Goal: Task Accomplishment & Management: Manage account settings

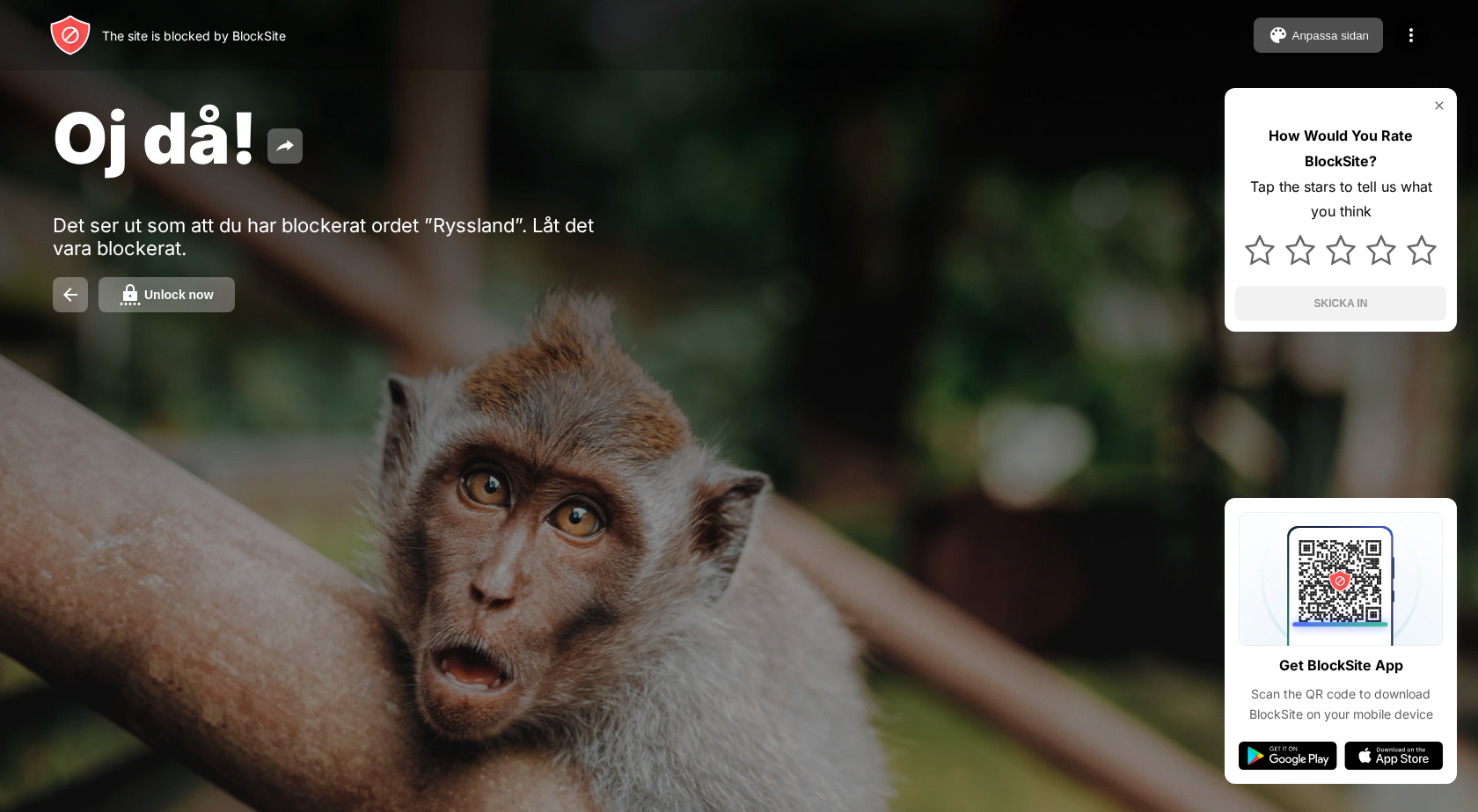
click at [169, 293] on div "Unlock now" at bounding box center [179, 294] width 69 height 14
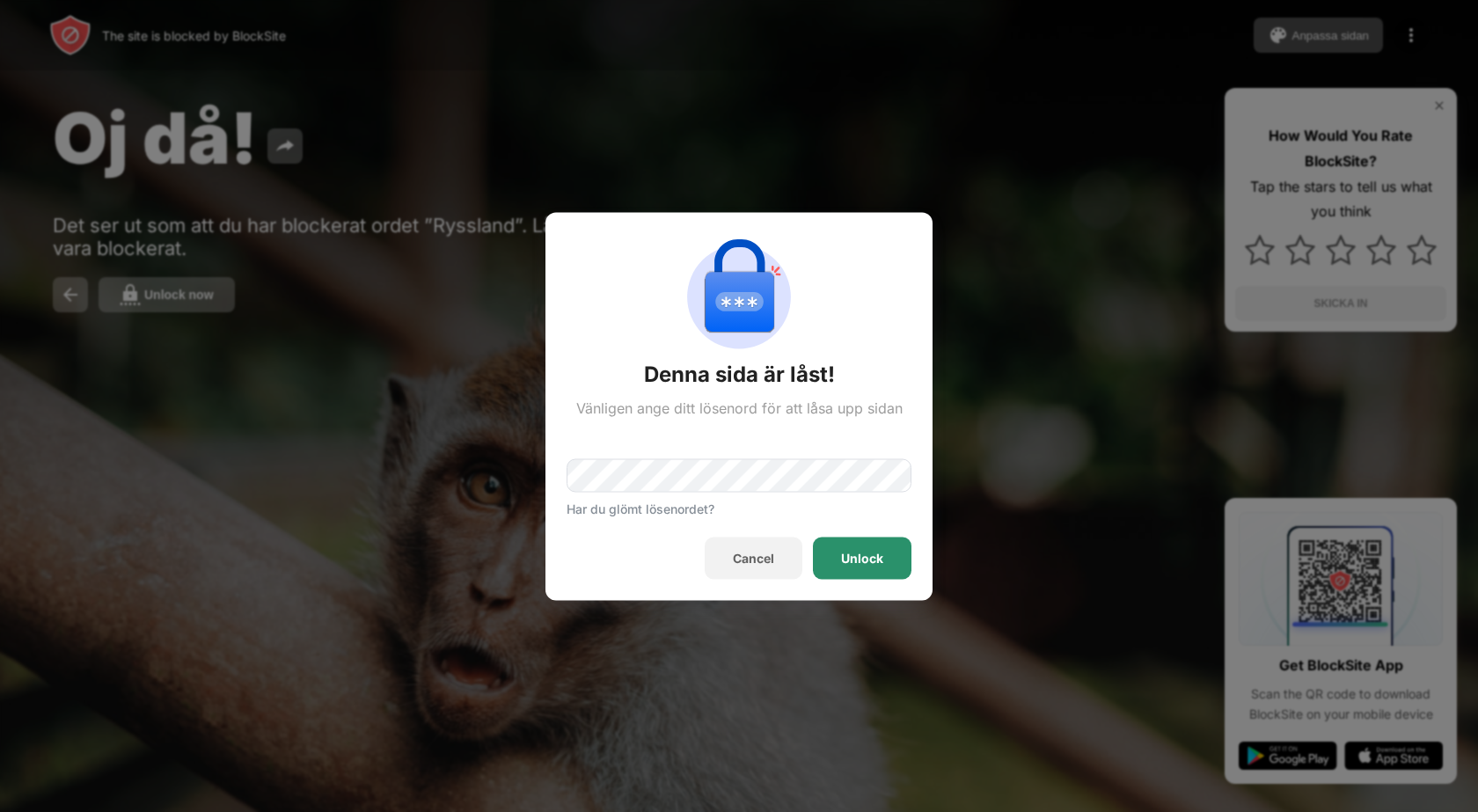
click at [832, 548] on div "Unlock" at bounding box center [862, 557] width 99 height 42
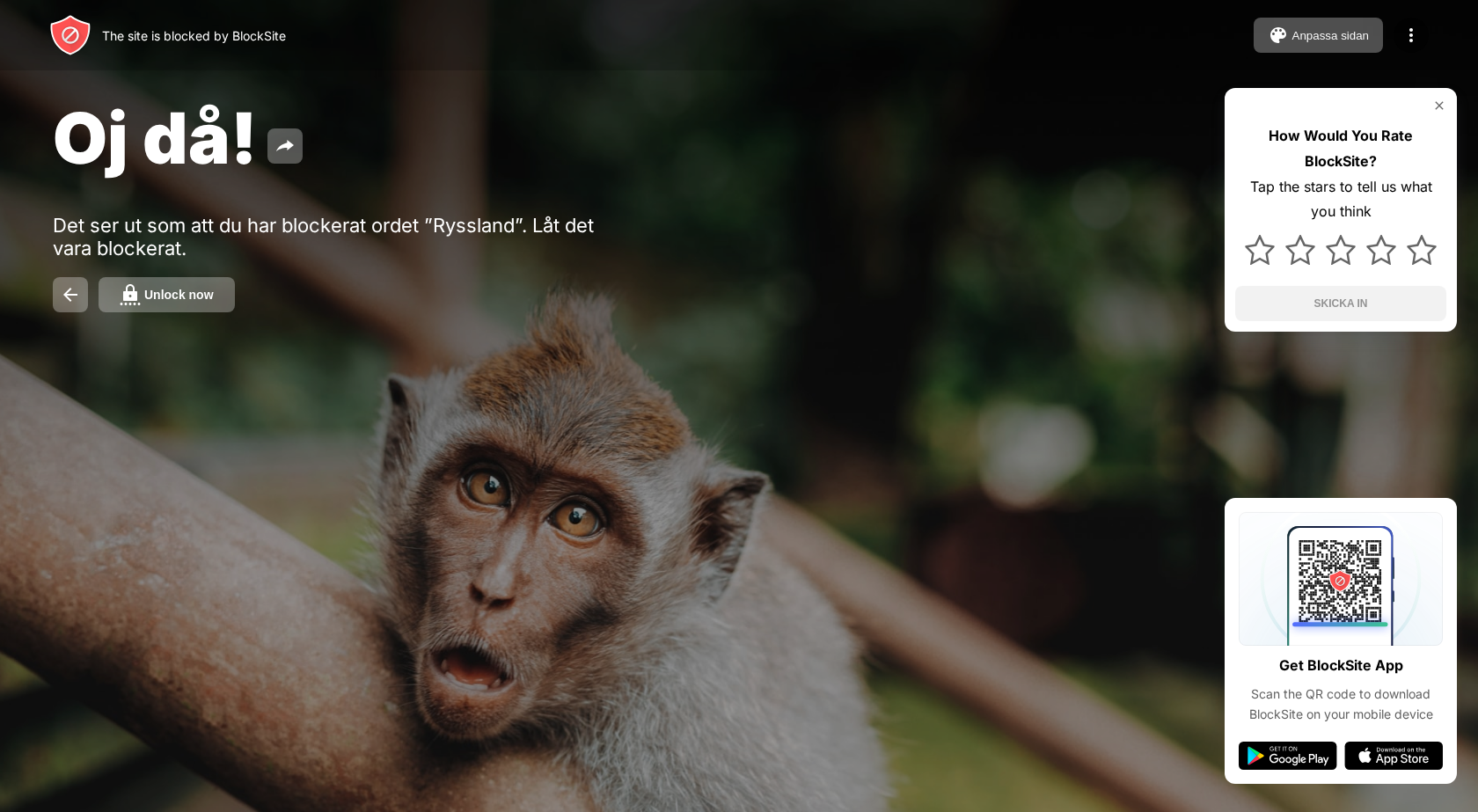
click at [152, 291] on div "Unlock now" at bounding box center [179, 294] width 69 height 14
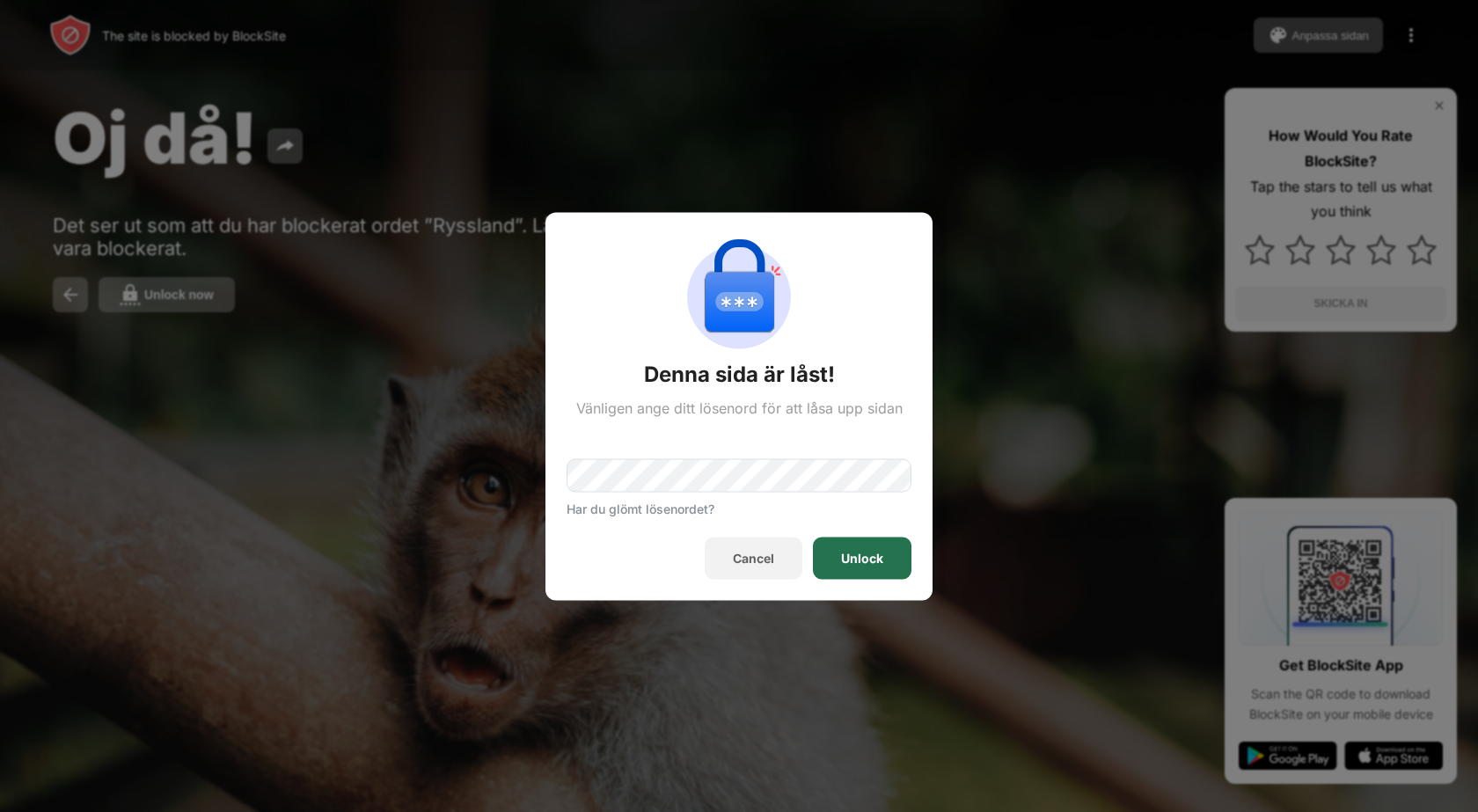
click at [815, 549] on div "Unlock" at bounding box center [862, 557] width 99 height 42
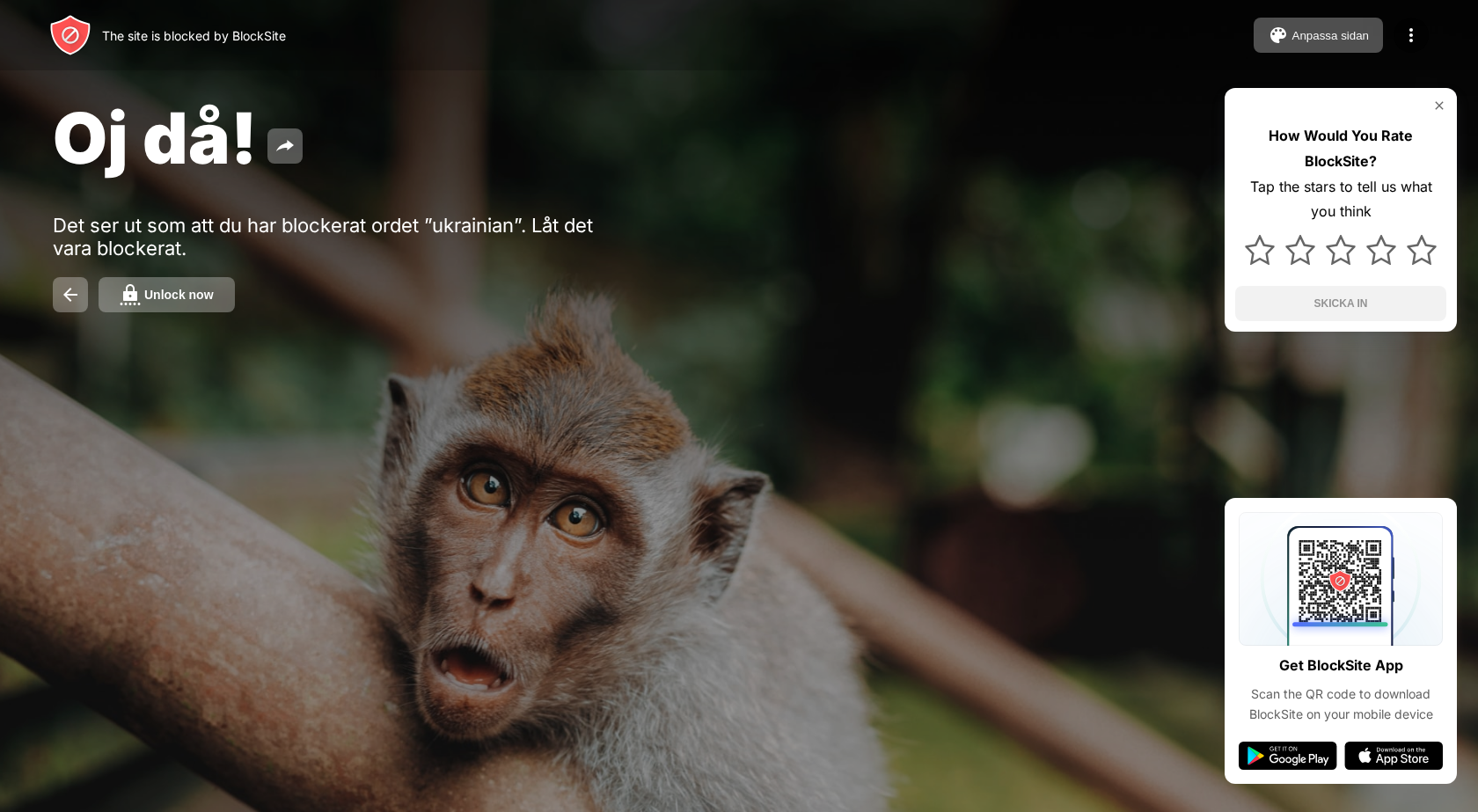
click at [188, 294] on div "Unlock now" at bounding box center [179, 294] width 69 height 14
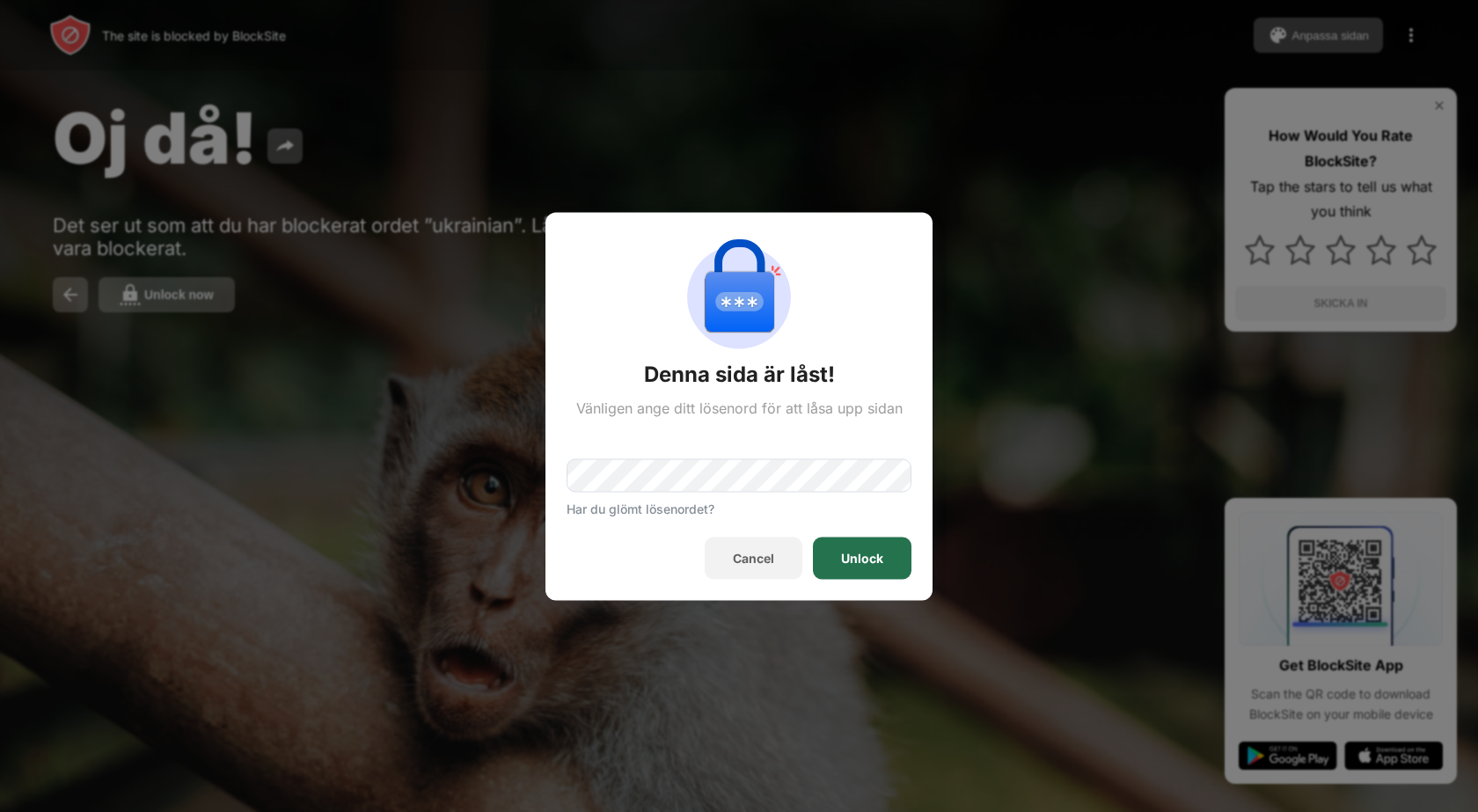
click at [830, 544] on div "Unlock" at bounding box center [862, 557] width 99 height 42
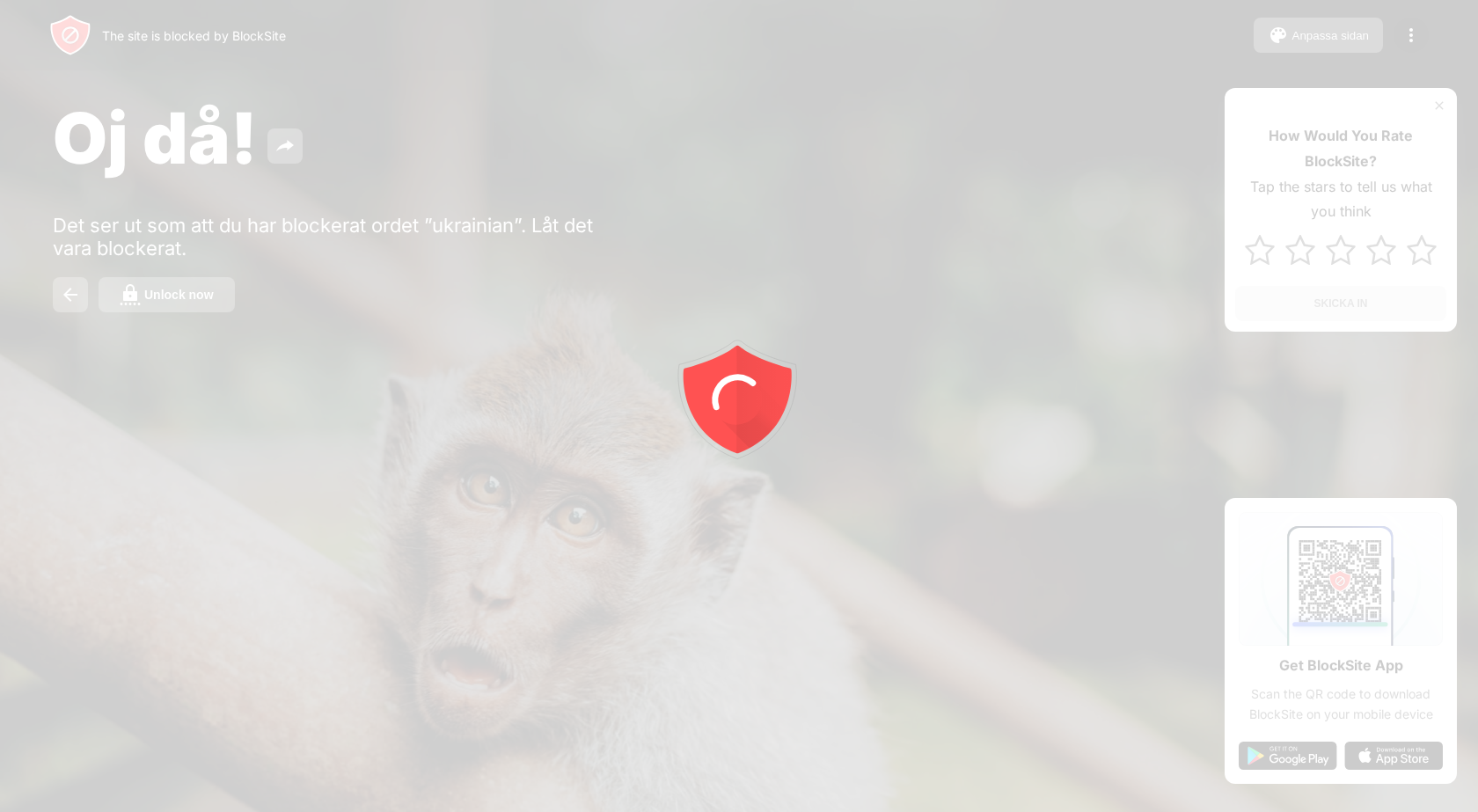
click at [181, 302] on div at bounding box center [739, 406] width 1478 height 812
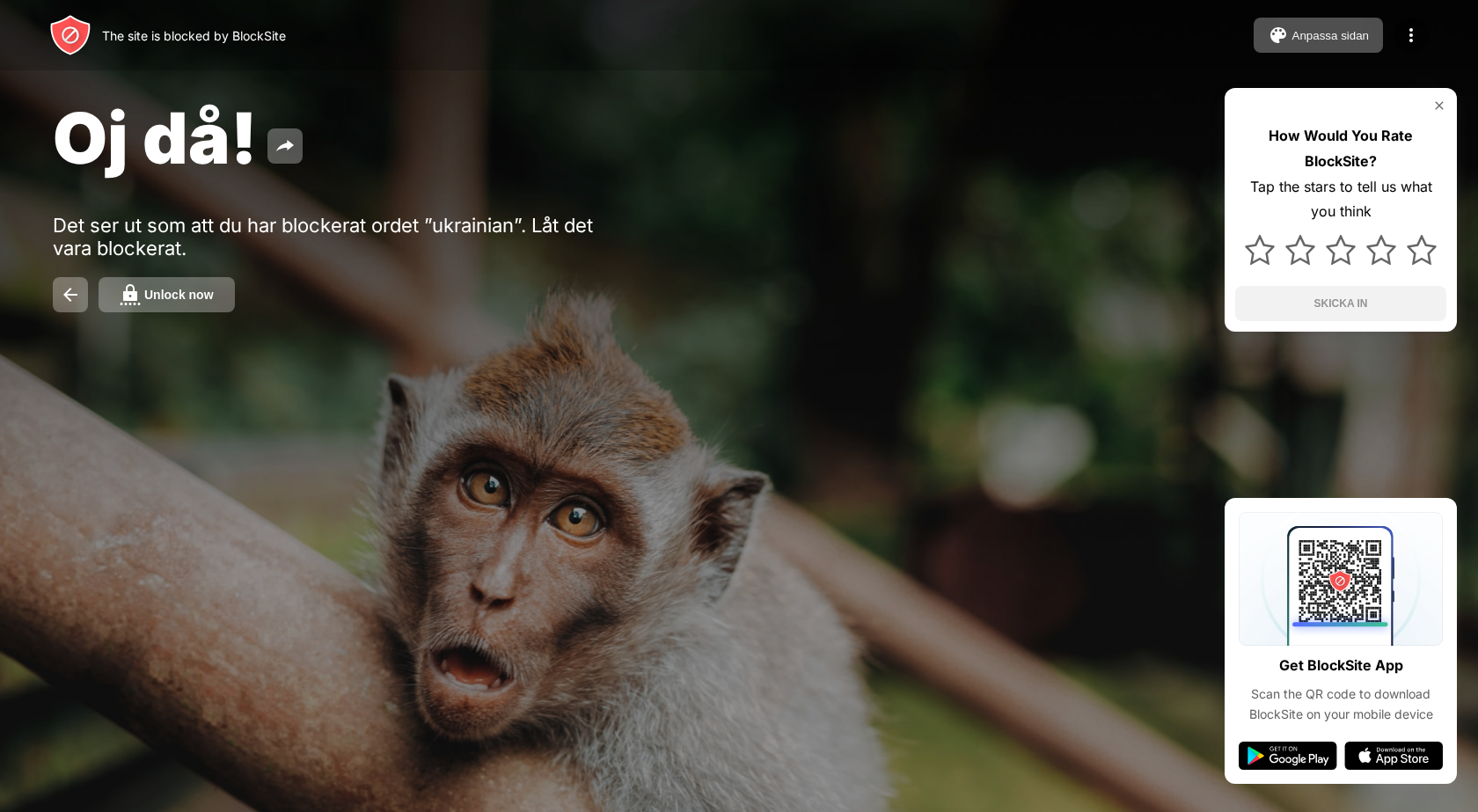
click at [181, 302] on button "Unlock now" at bounding box center [167, 295] width 137 height 35
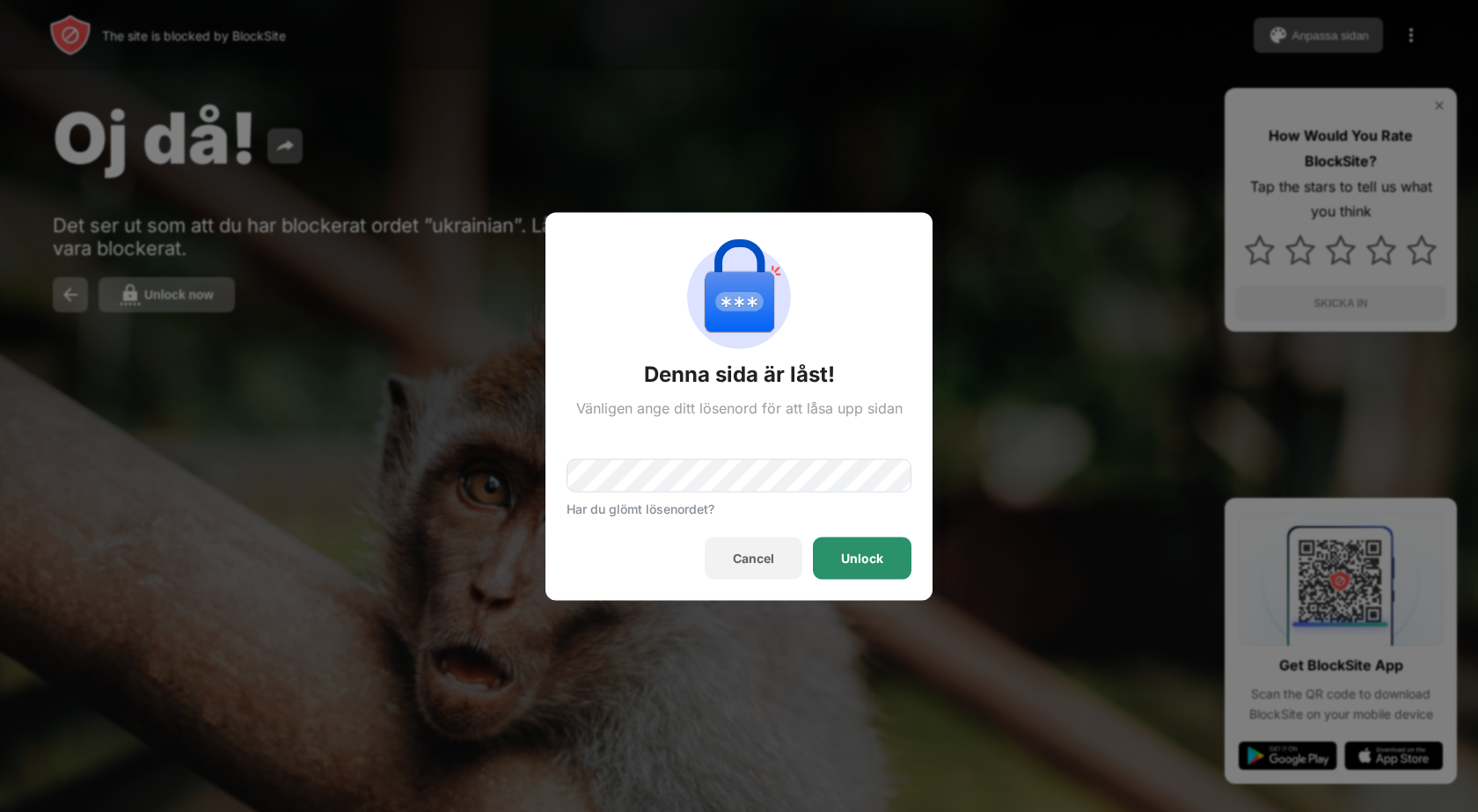
click at [843, 543] on div "Unlock" at bounding box center [862, 557] width 99 height 42
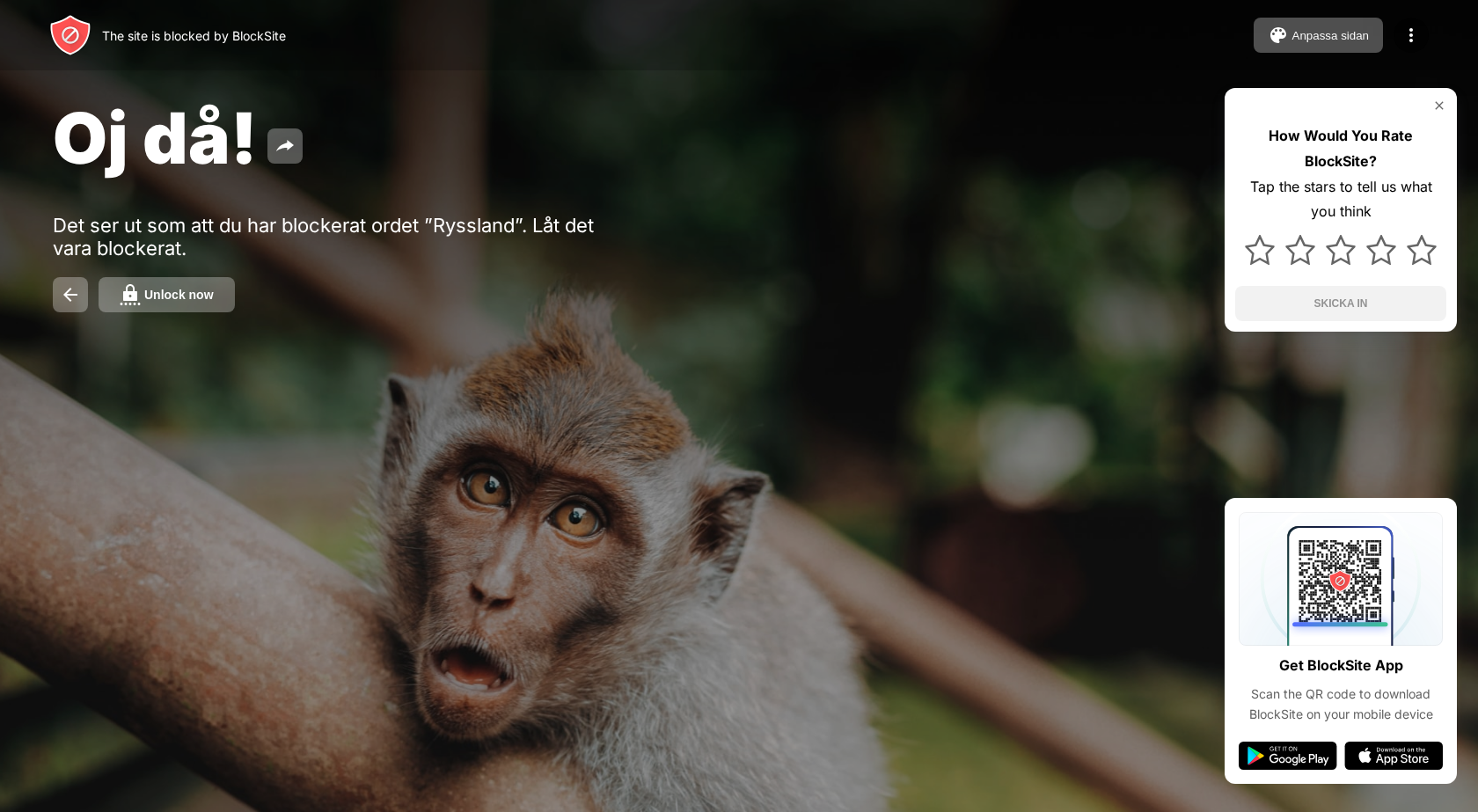
click at [166, 293] on div "Unlock now" at bounding box center [179, 294] width 69 height 14
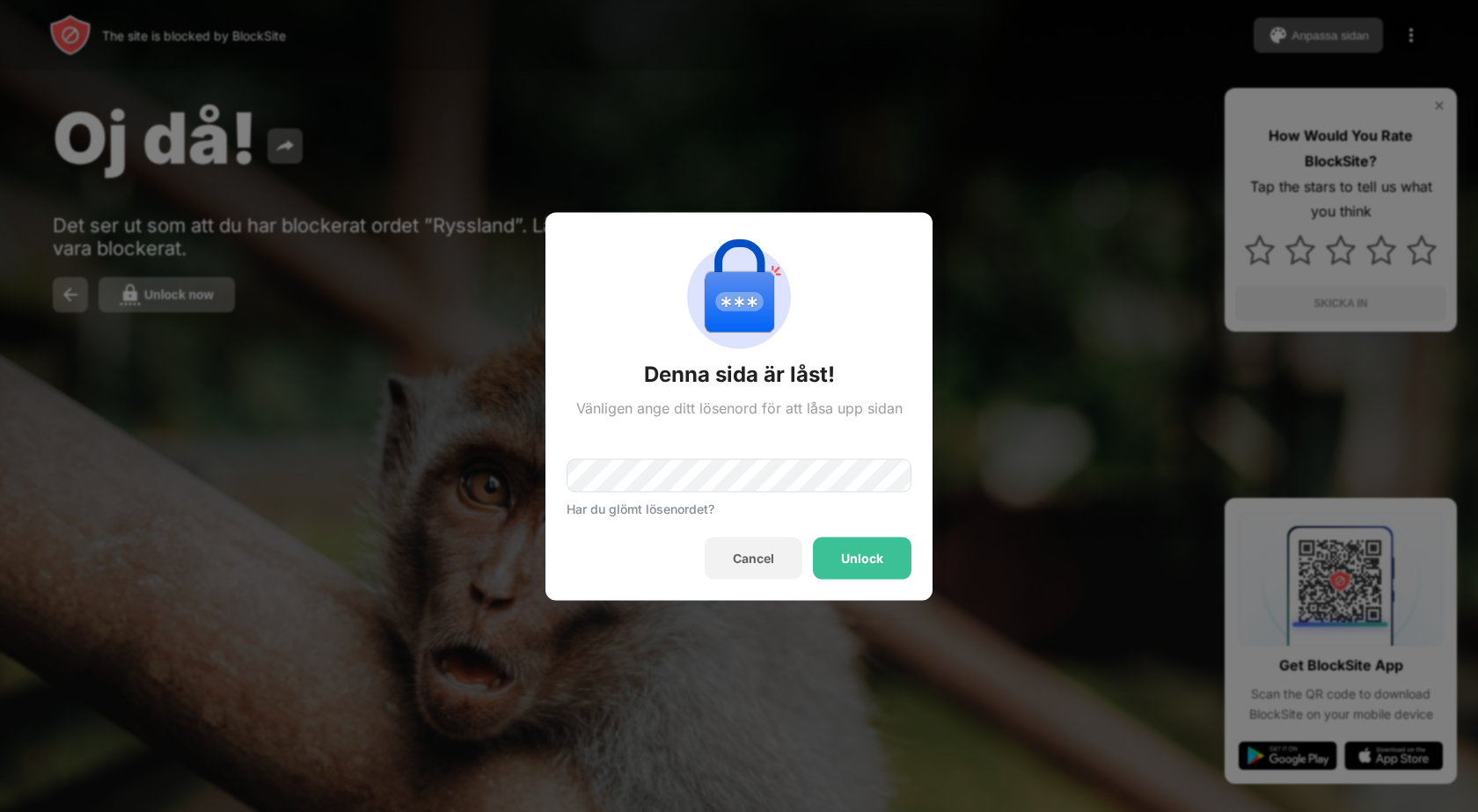
click at [840, 538] on div "Unlock" at bounding box center [862, 557] width 99 height 42
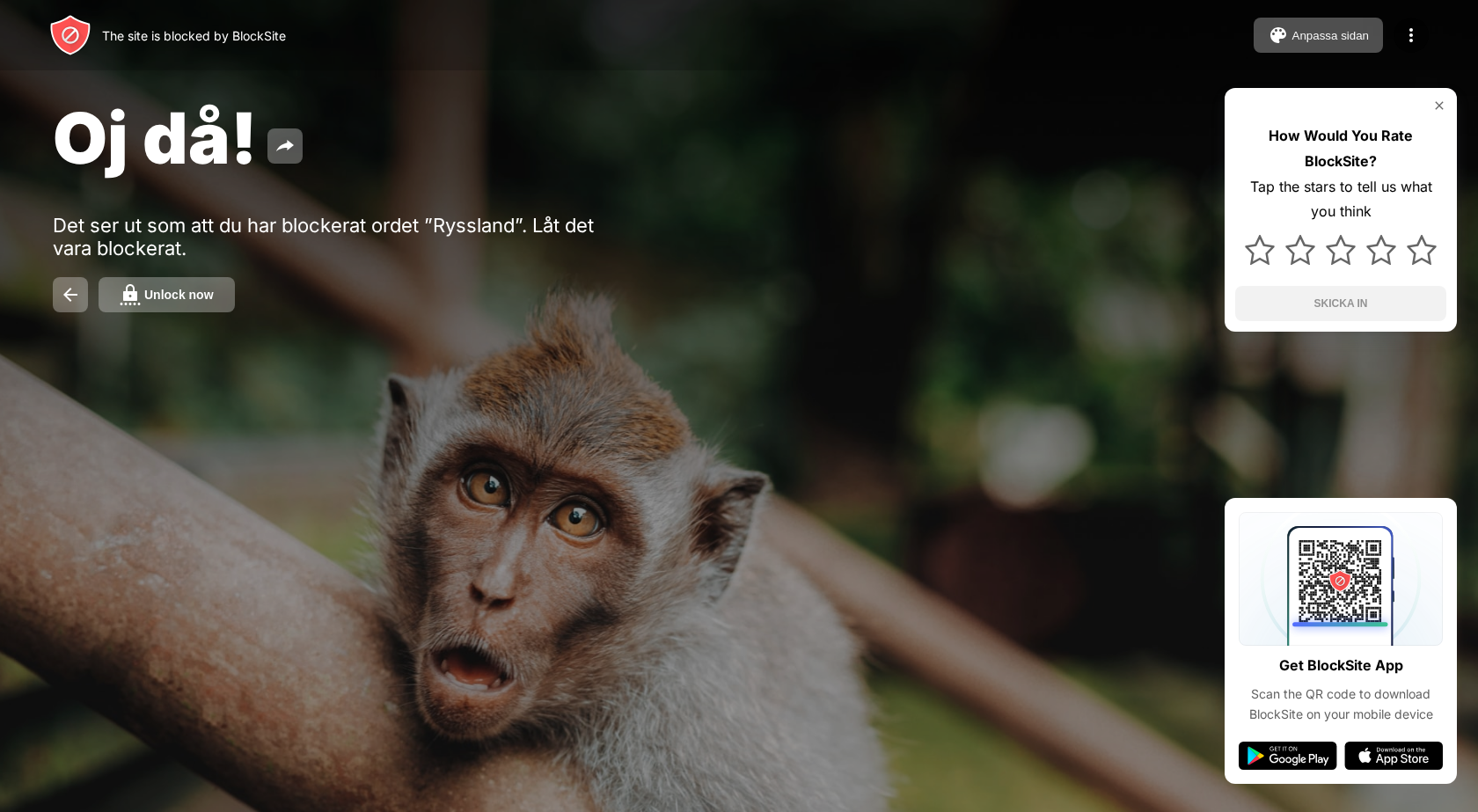
click at [194, 297] on div "Unlock now" at bounding box center [179, 294] width 69 height 14
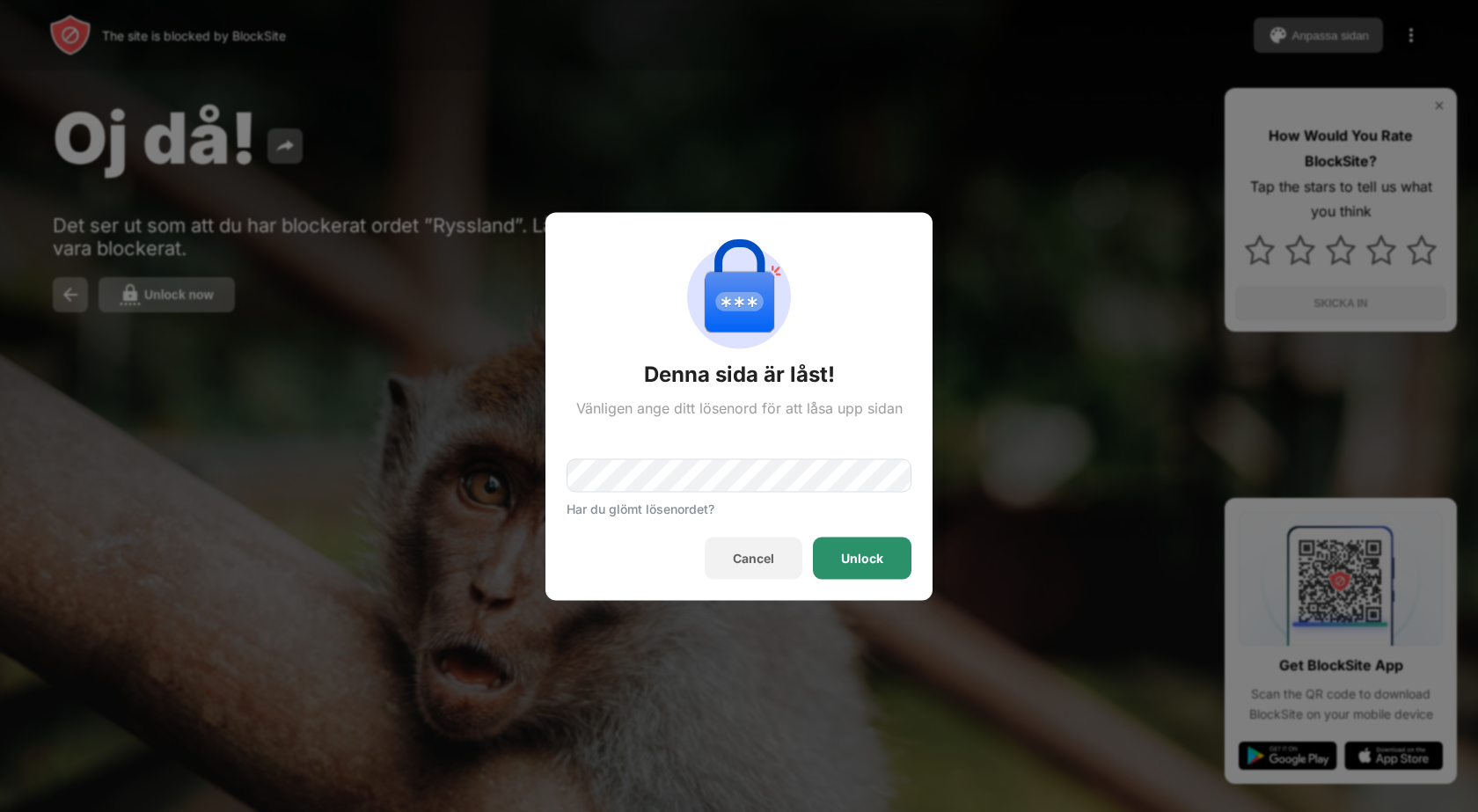
click at [869, 552] on div "Unlock" at bounding box center [862, 558] width 42 height 14
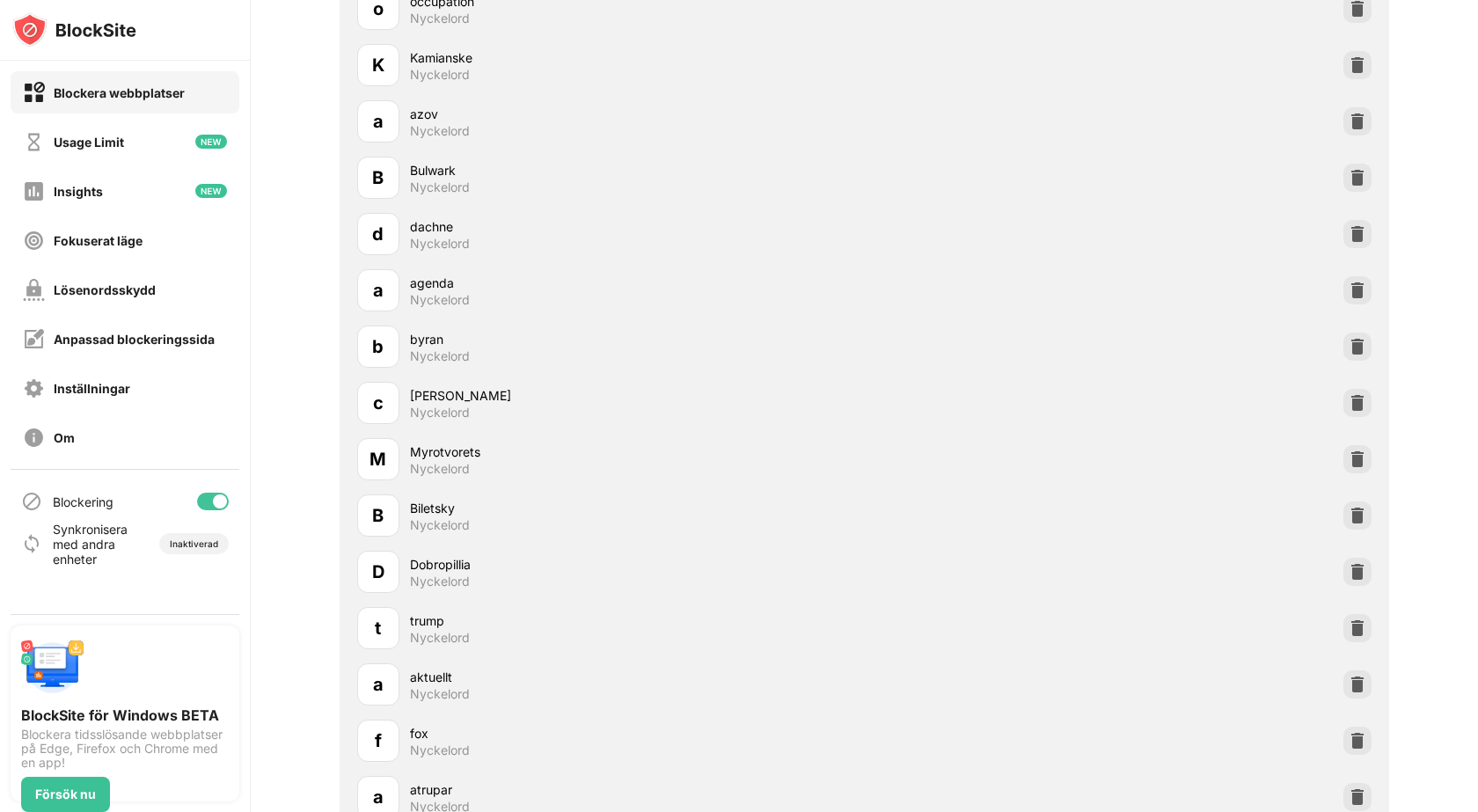
scroll to position [3381, 0]
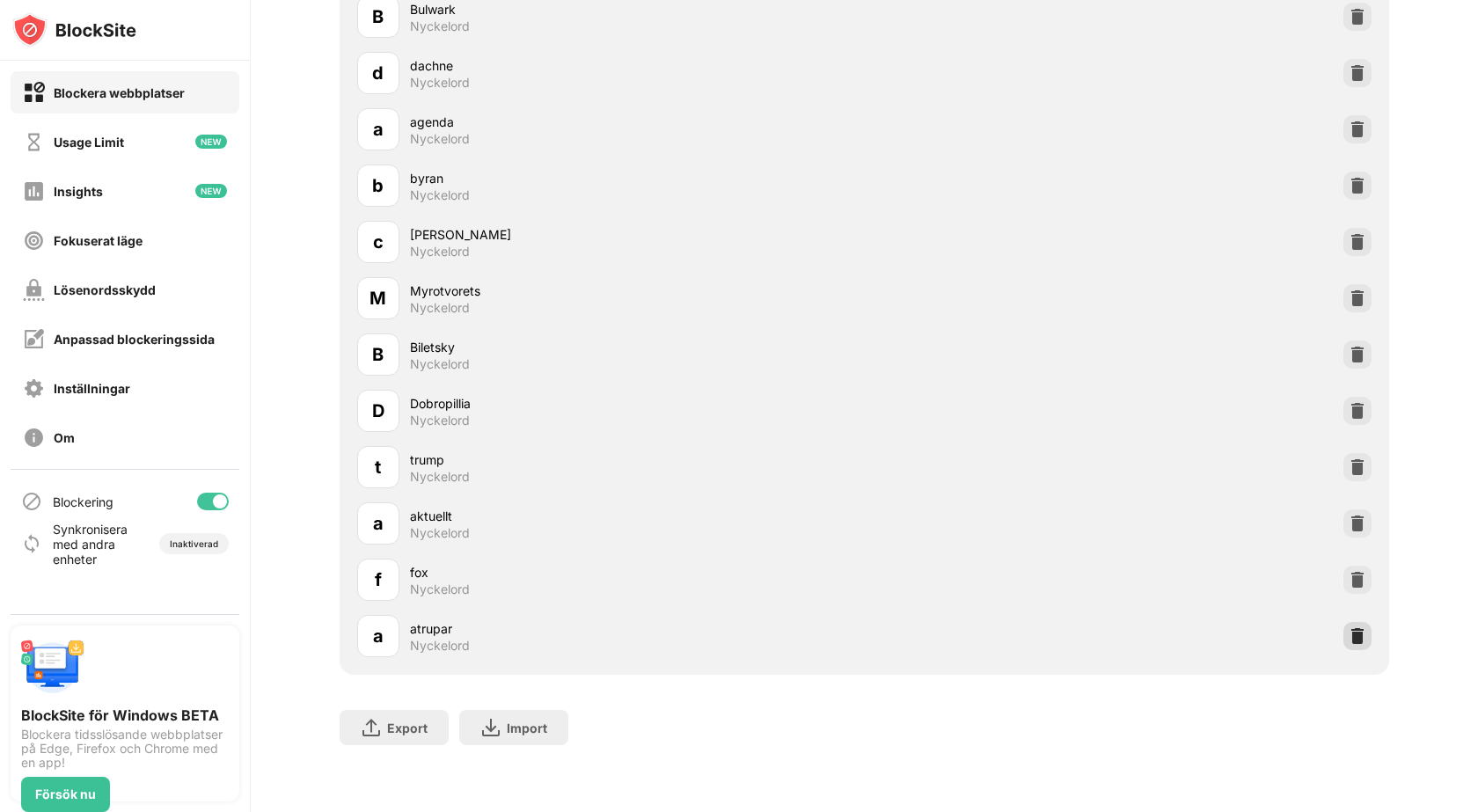
click at [1349, 627] on img at bounding box center [1358, 636] width 18 height 18
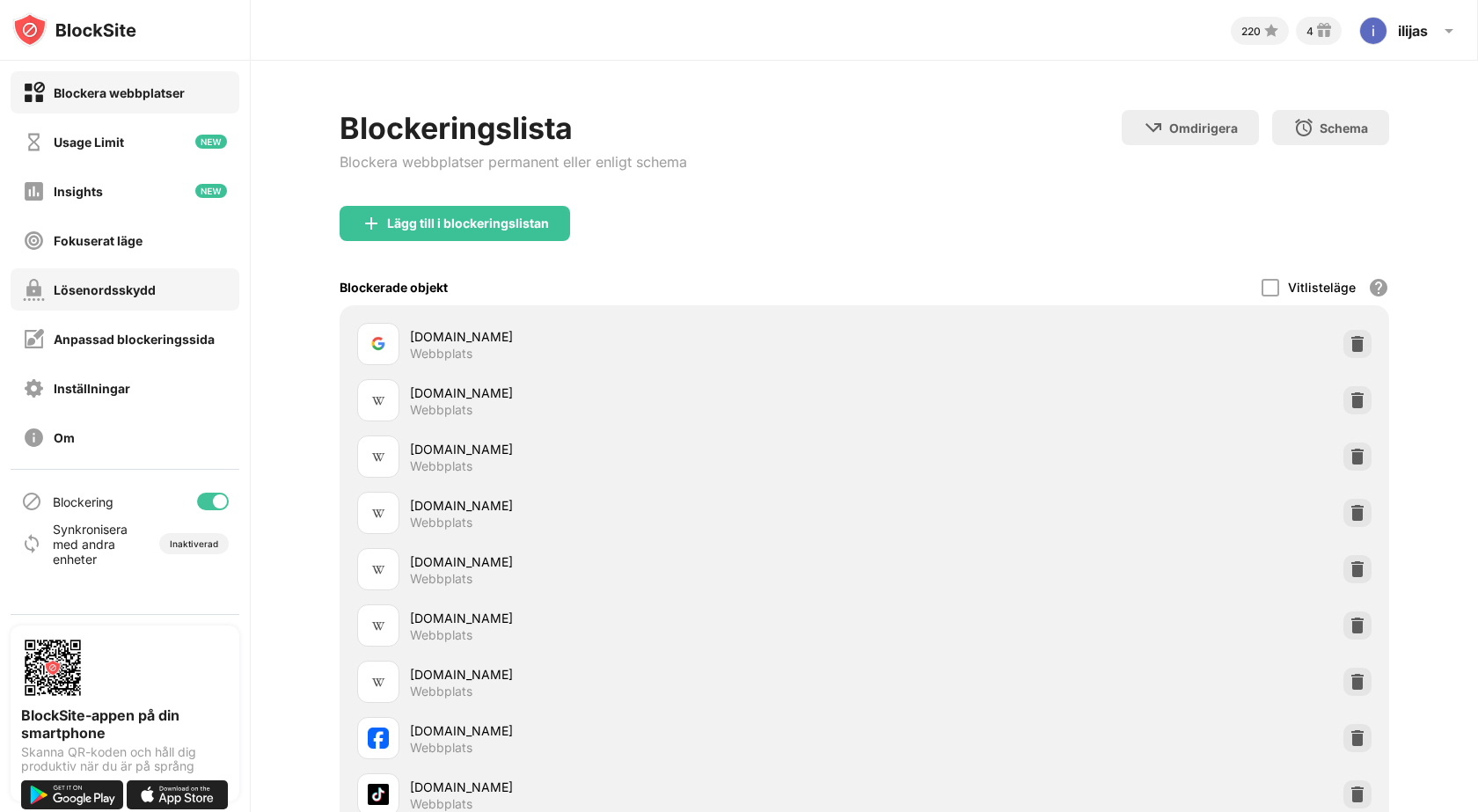
click at [118, 286] on div "Lösenordsskydd" at bounding box center [105, 289] width 102 height 15
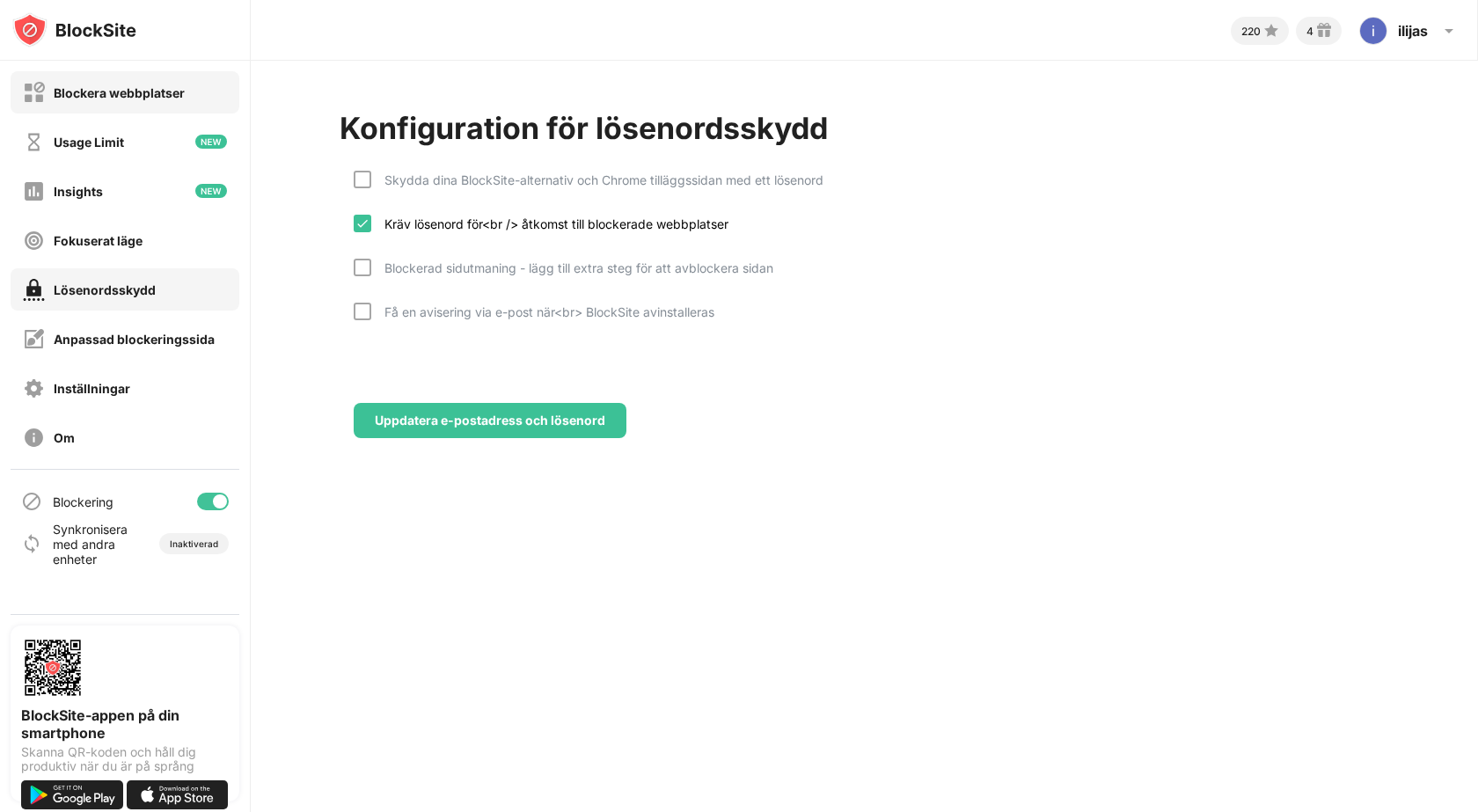
click at [116, 94] on div "Blockera webbplatser" at bounding box center [119, 92] width 131 height 15
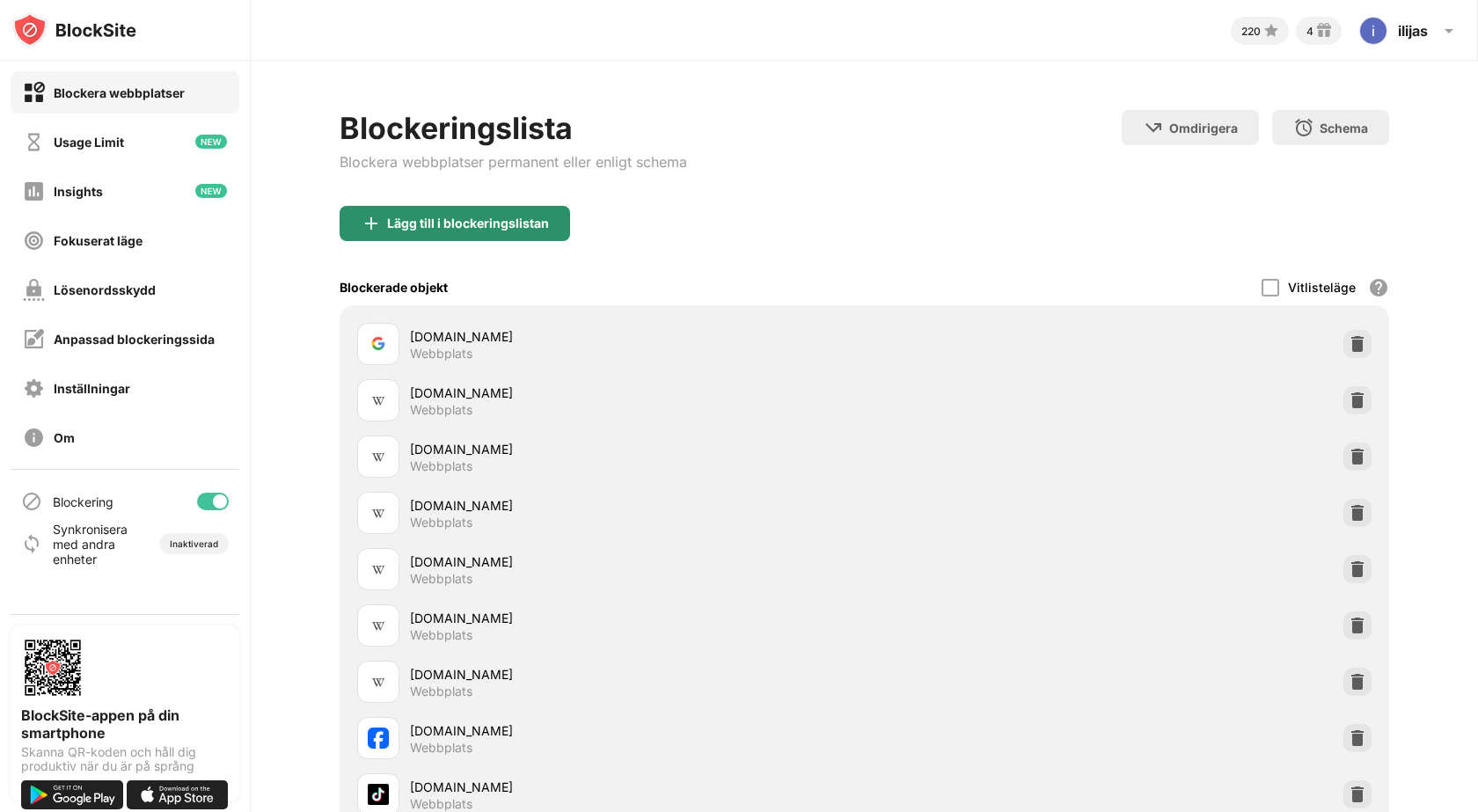
click at [463, 216] on div "Lägg till i blockeringslistan" at bounding box center [468, 223] width 162 height 14
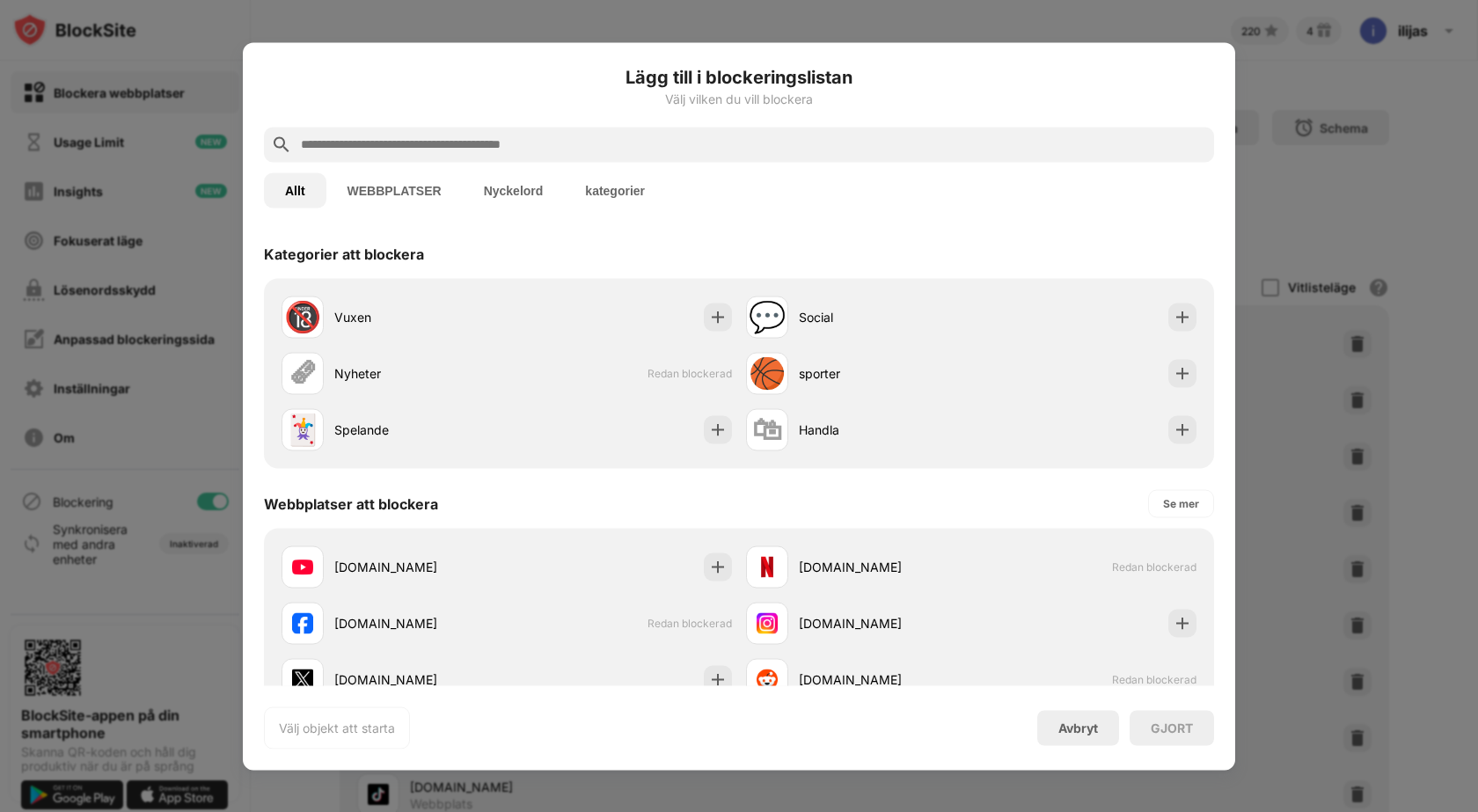
click at [415, 139] on input "text" at bounding box center [753, 145] width 908 height 21
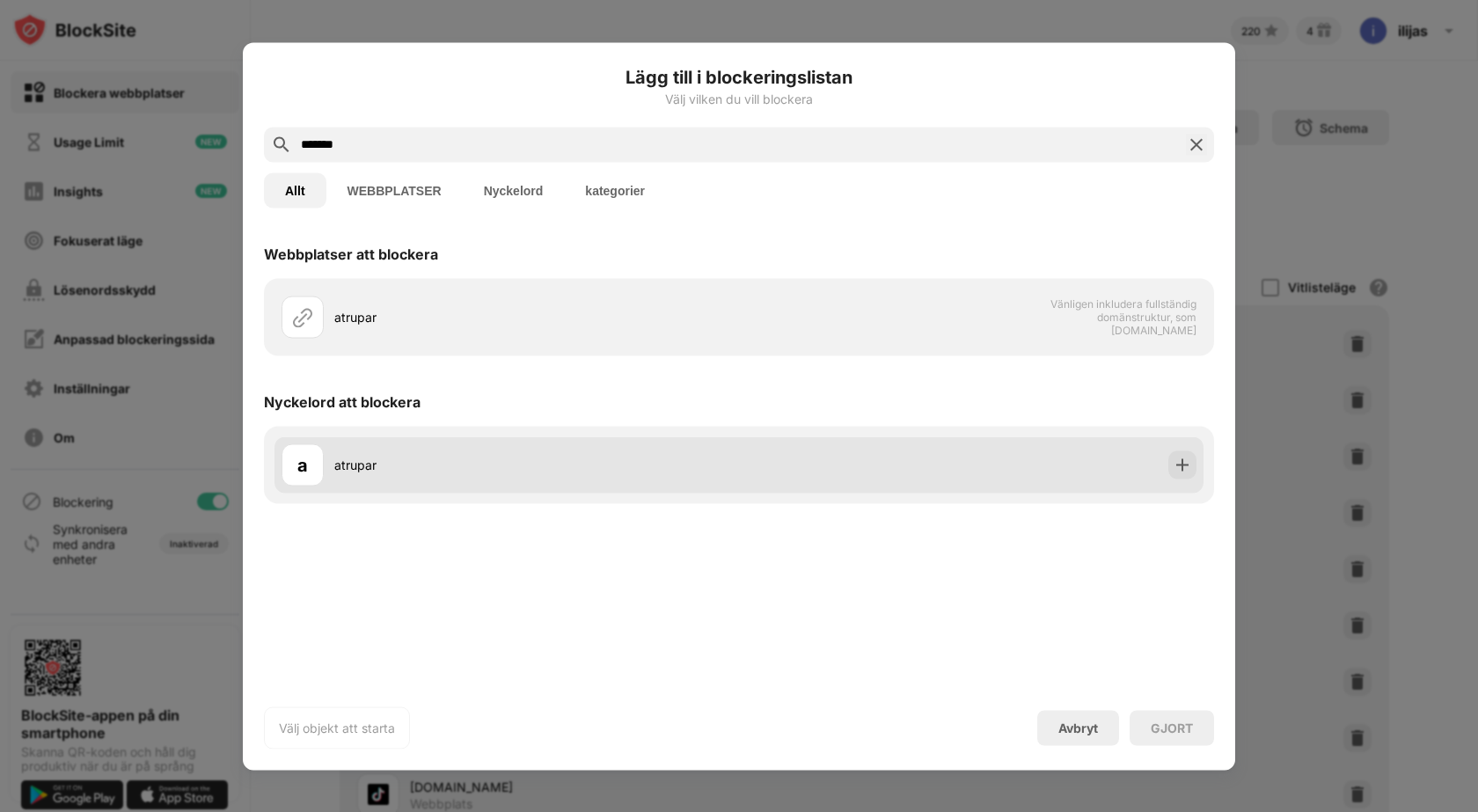
type input "*******"
click at [428, 476] on div "a atrupar" at bounding box center [510, 464] width 457 height 42
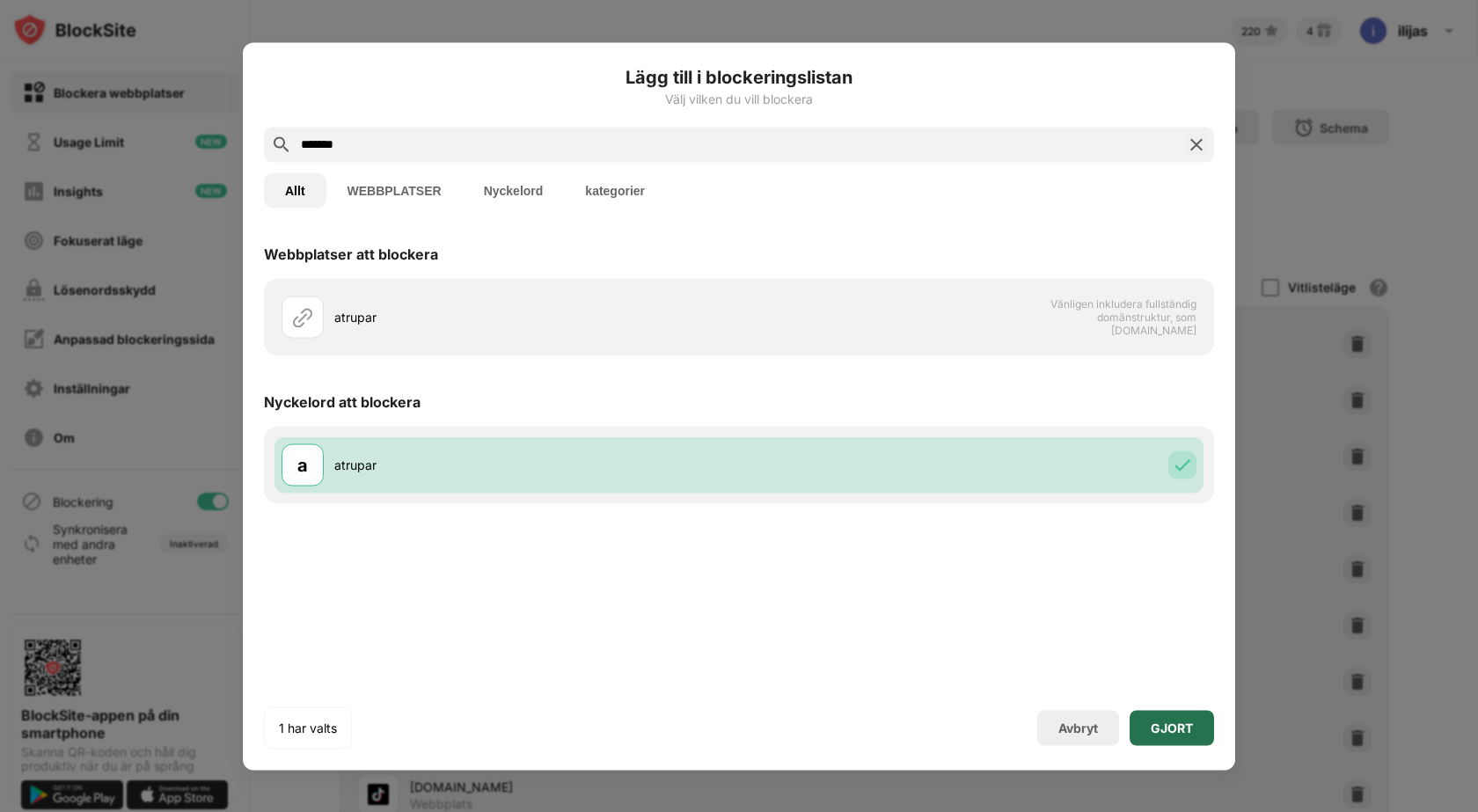
click at [1180, 734] on div "GJORT" at bounding box center [1172, 727] width 42 height 14
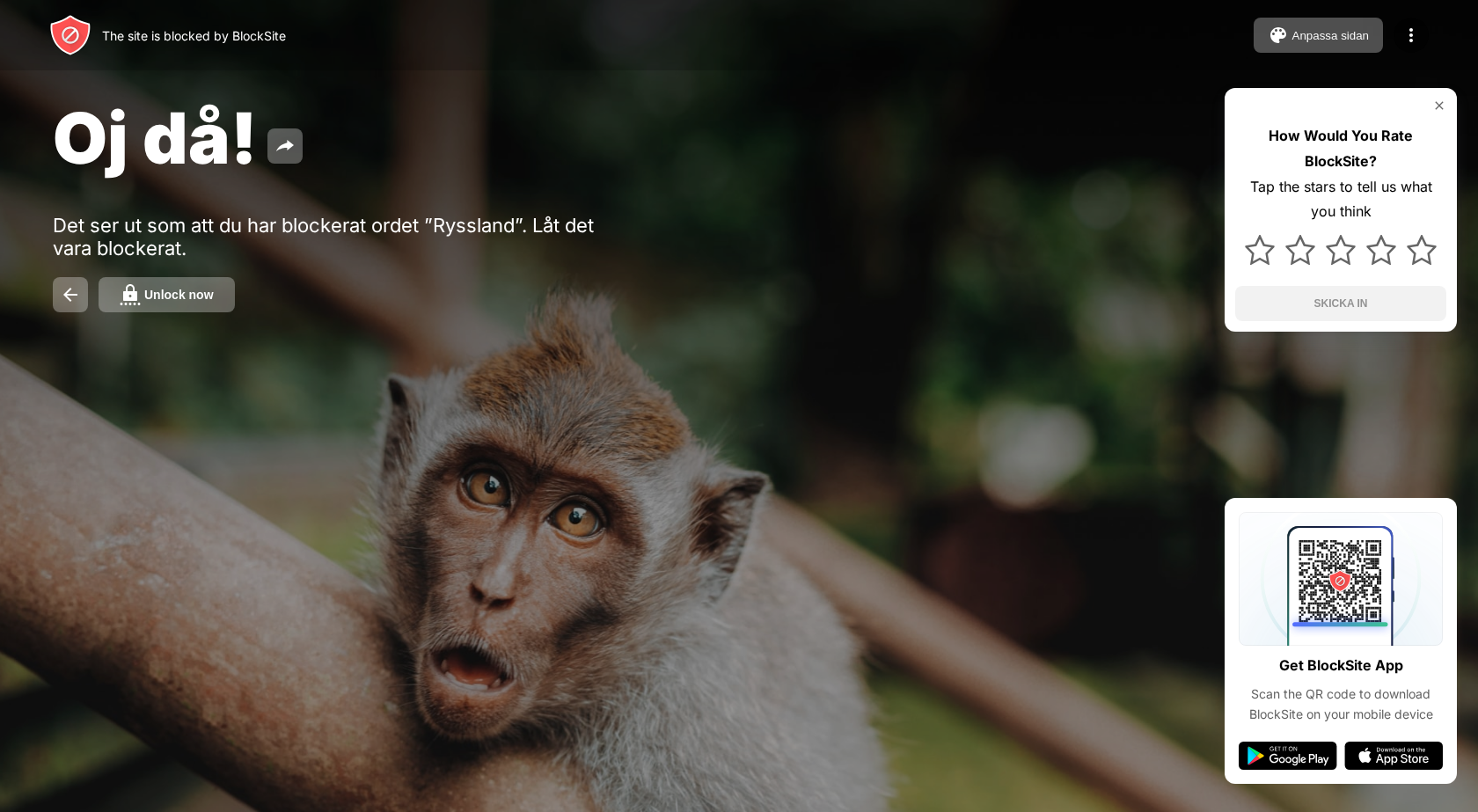
click at [166, 295] on div "Unlock now" at bounding box center [179, 294] width 69 height 14
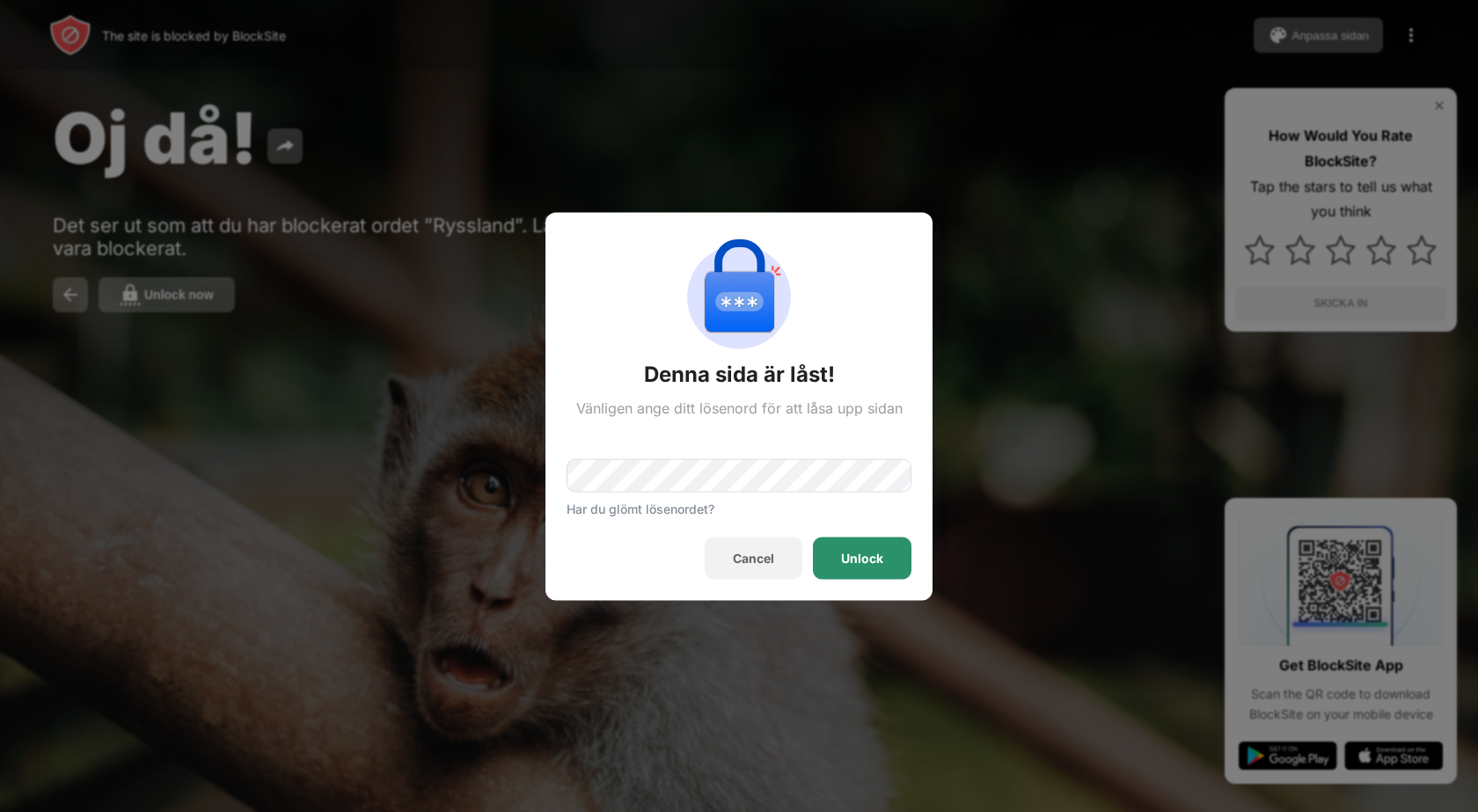
click at [851, 555] on div "Unlock" at bounding box center [862, 558] width 42 height 14
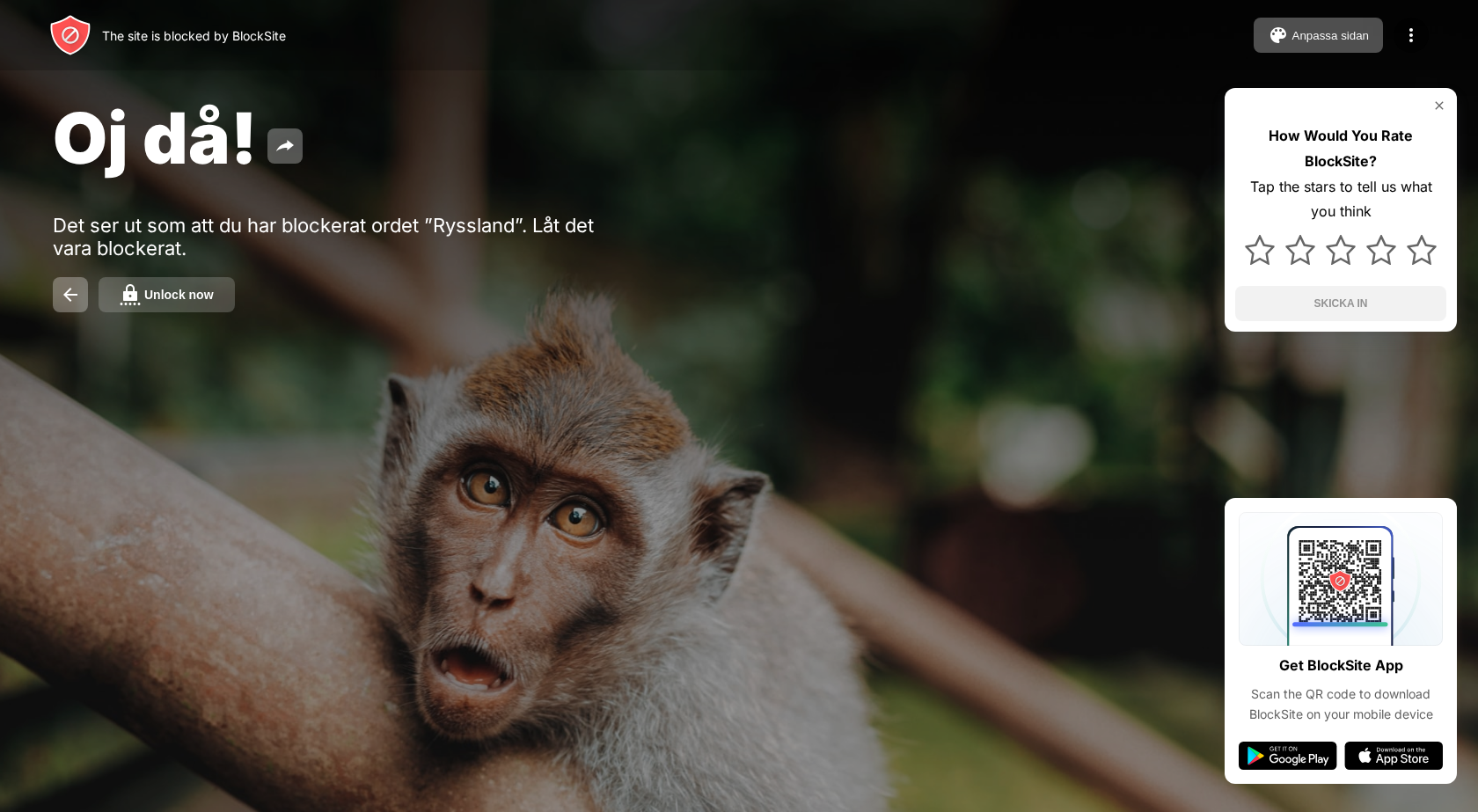
click at [159, 288] on div "Unlock now" at bounding box center [179, 294] width 69 height 14
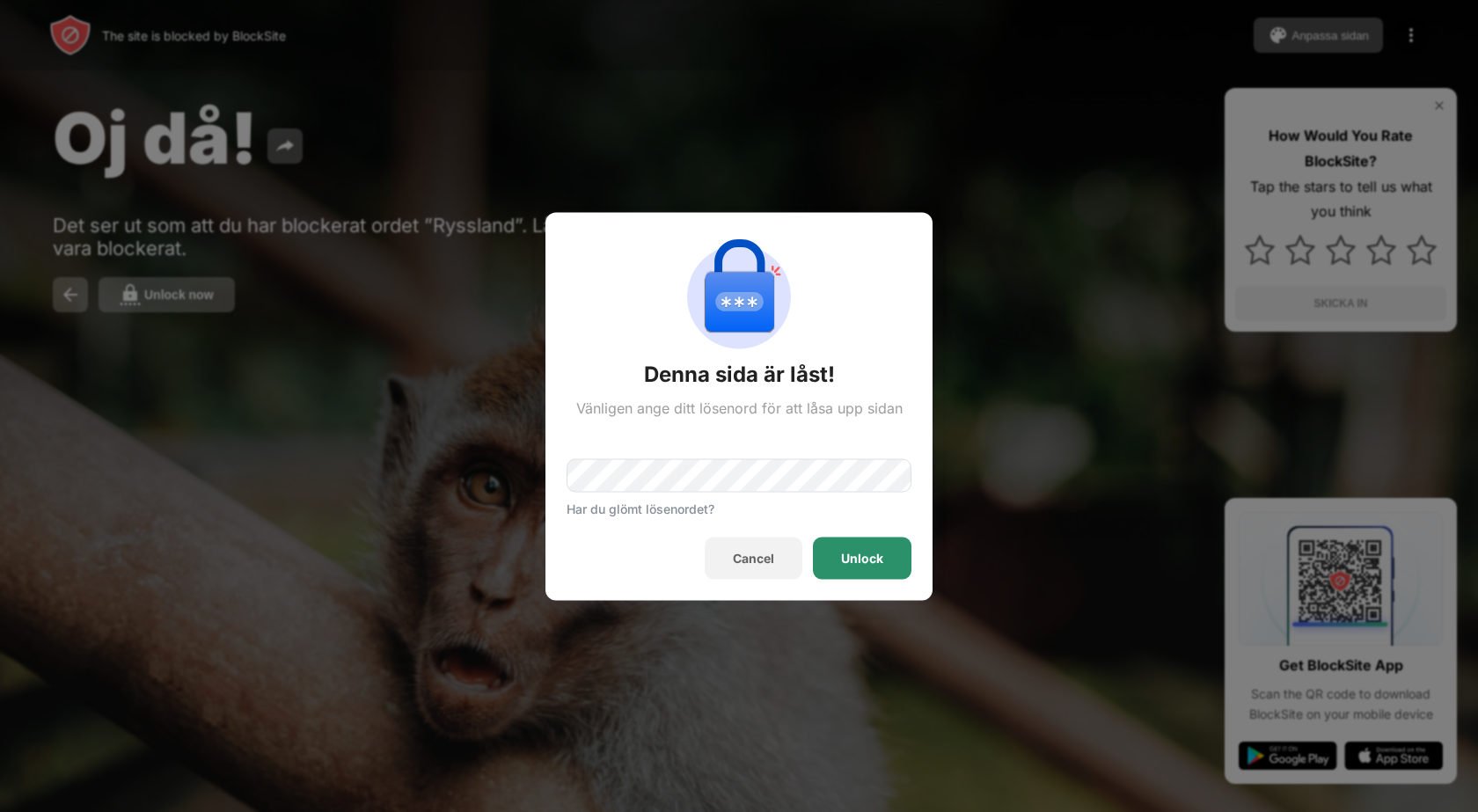
click at [843, 547] on div "Unlock" at bounding box center [862, 557] width 99 height 42
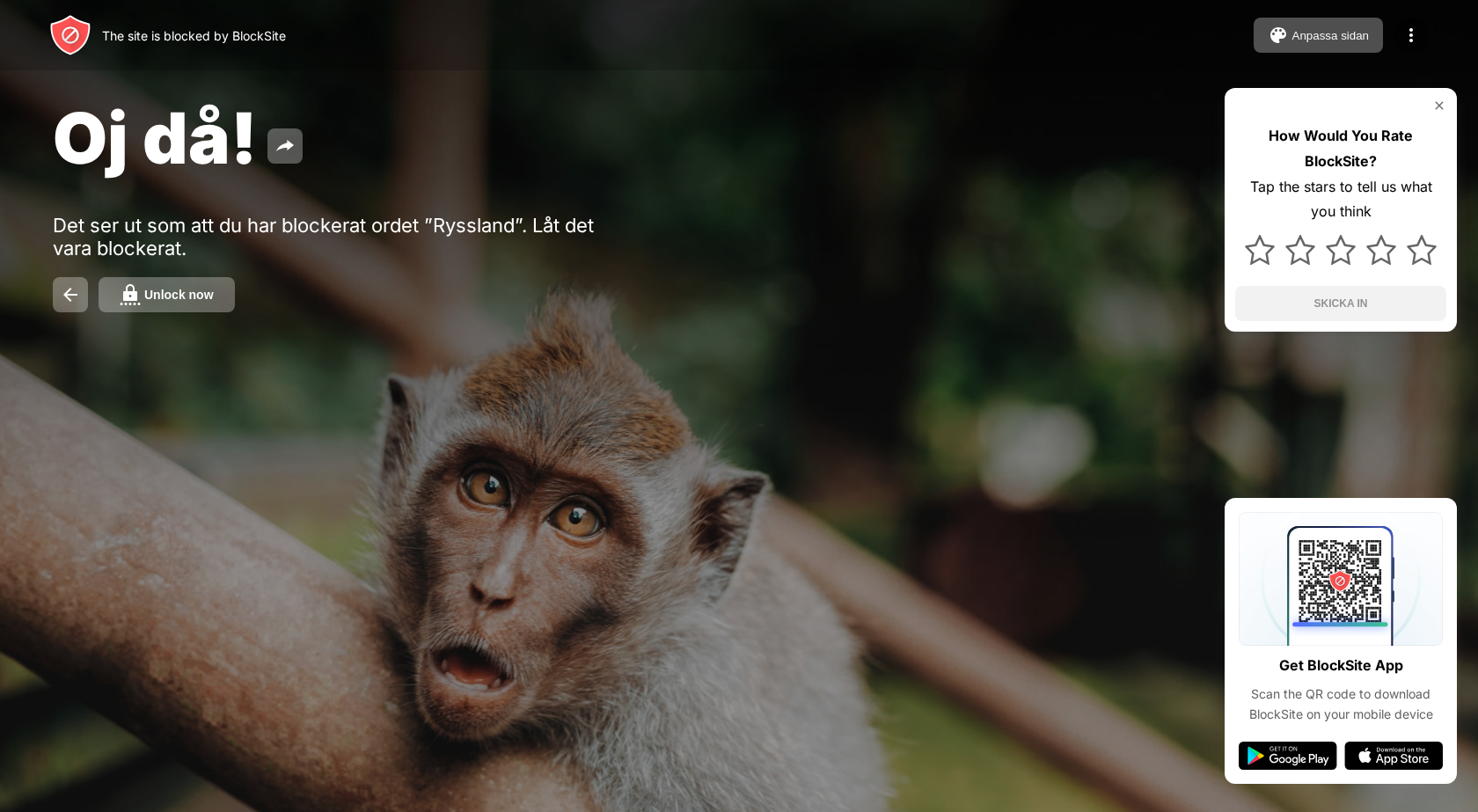
click at [183, 304] on button "Unlock now" at bounding box center [167, 295] width 137 height 35
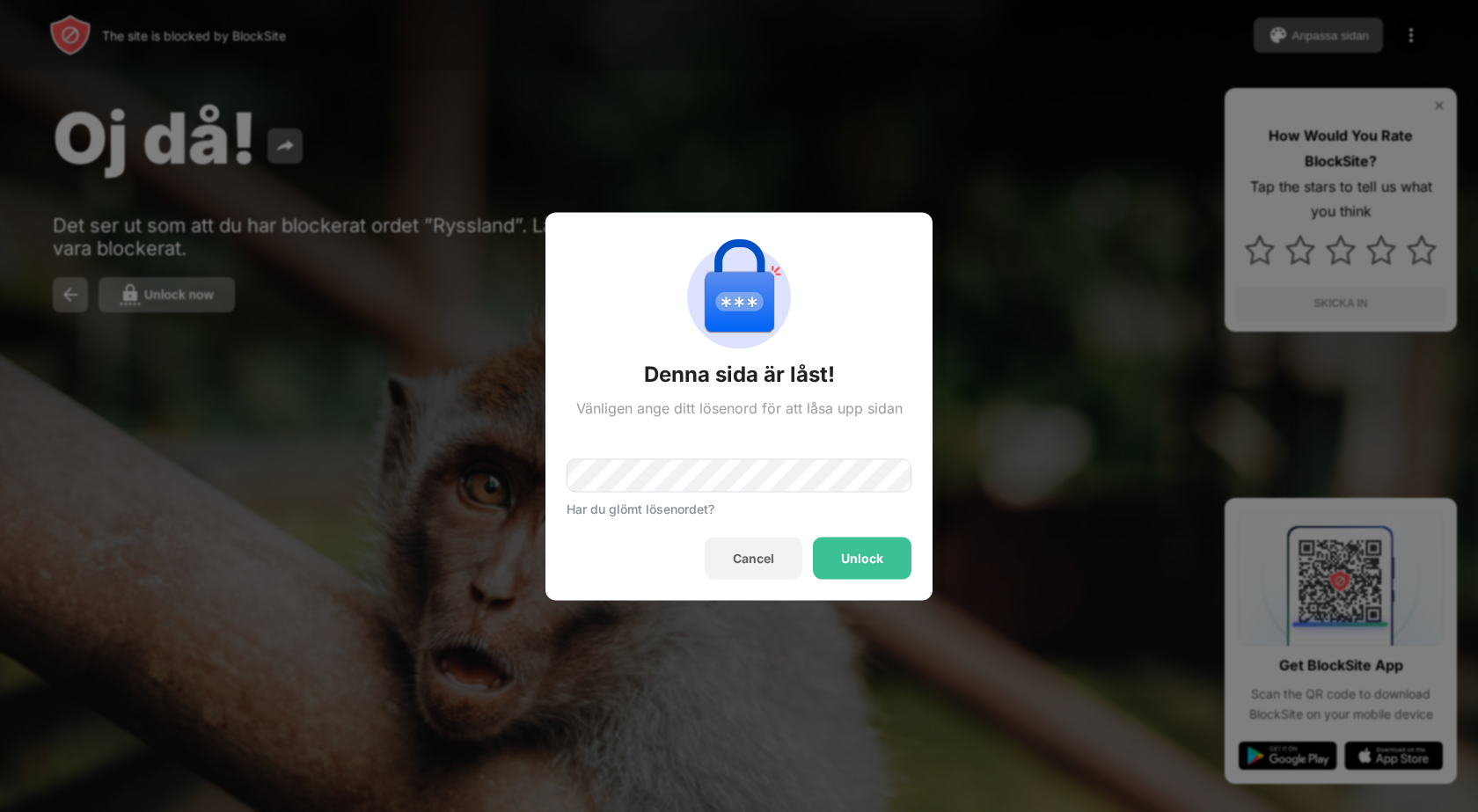
click at [744, 493] on div "Har du glömt lösenordet?" at bounding box center [739, 466] width 345 height 100
click at [886, 551] on div "Unlock" at bounding box center [862, 557] width 99 height 42
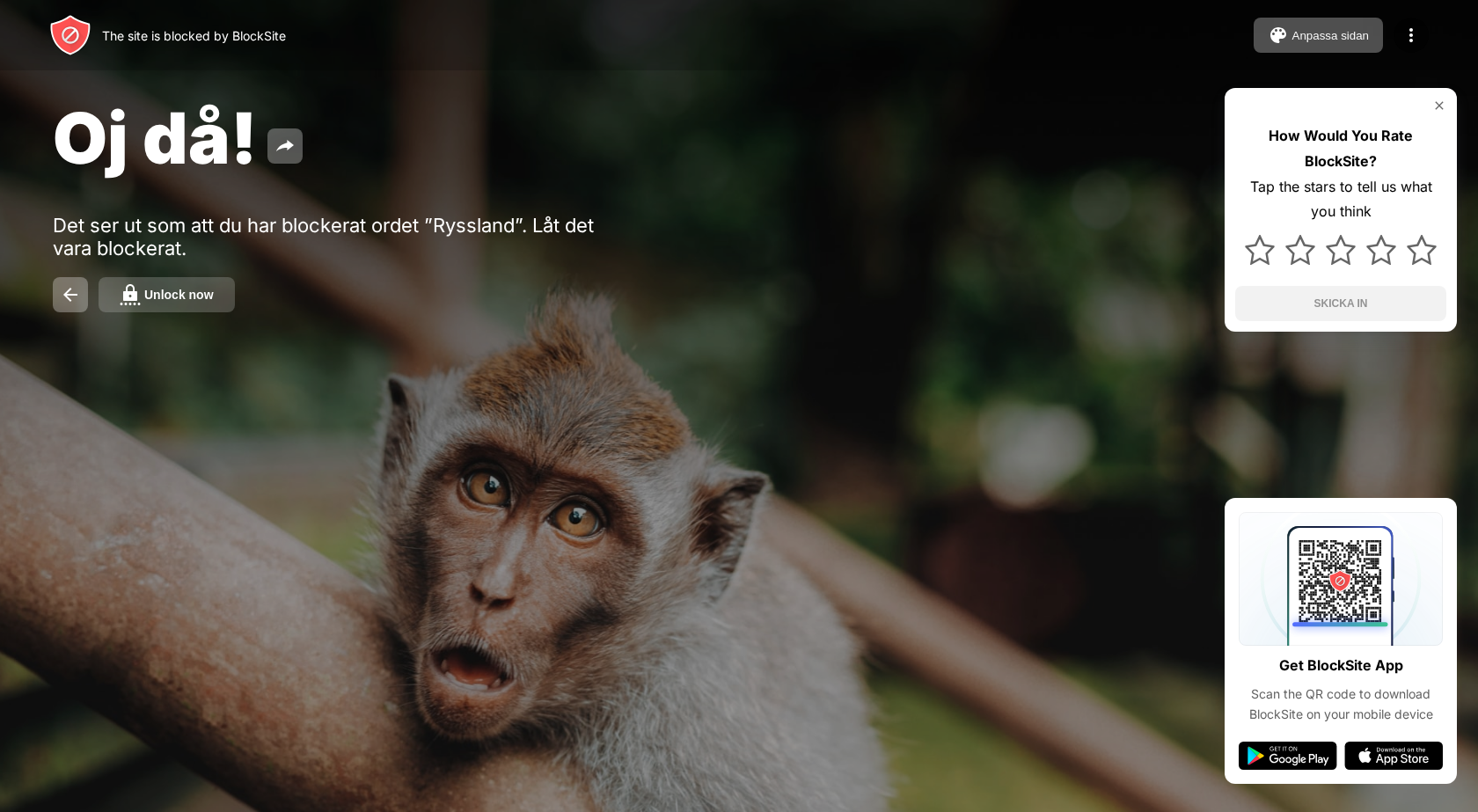
click at [170, 297] on div "Unlock now" at bounding box center [179, 294] width 69 height 14
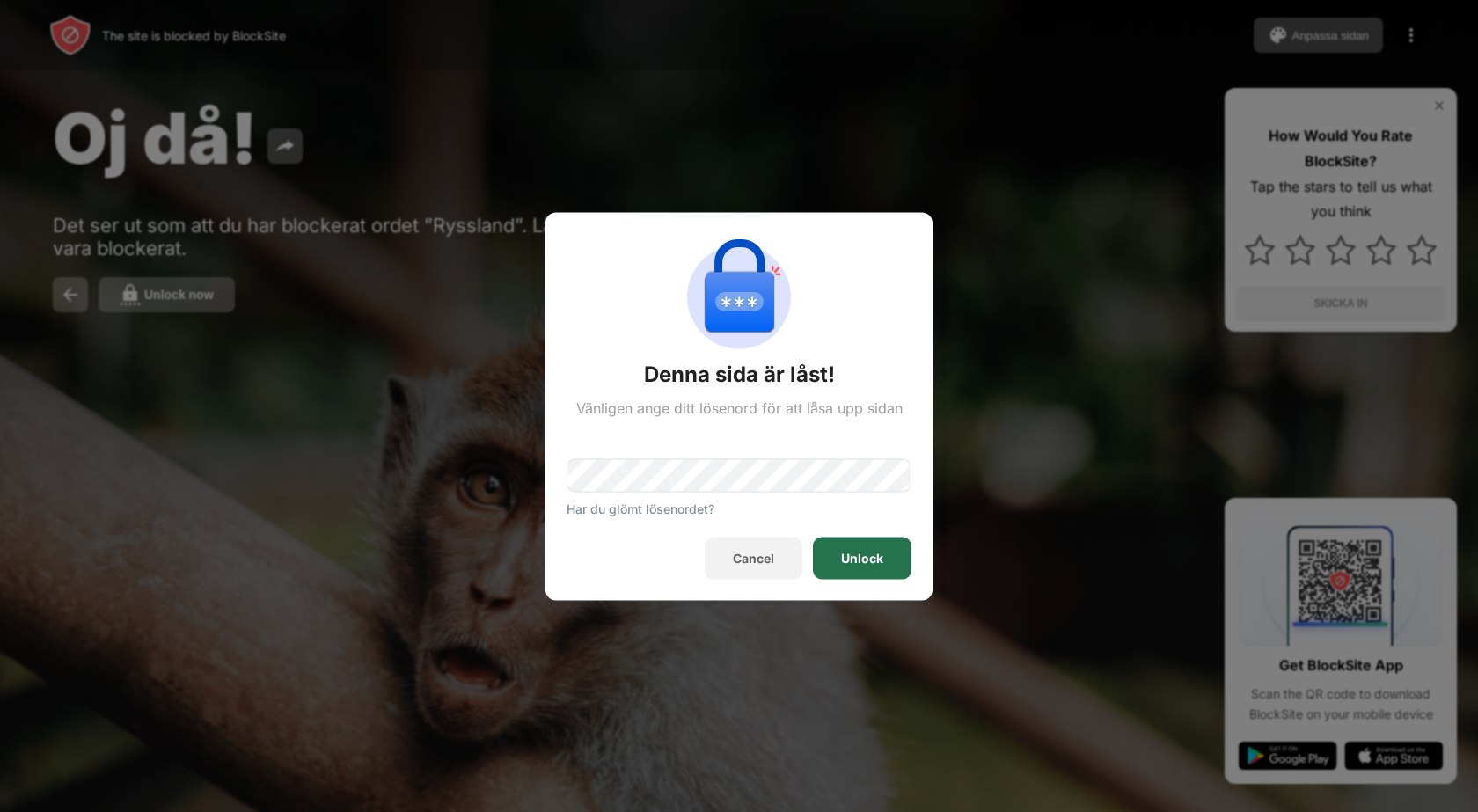
click at [857, 554] on div "Unlock" at bounding box center [862, 558] width 42 height 14
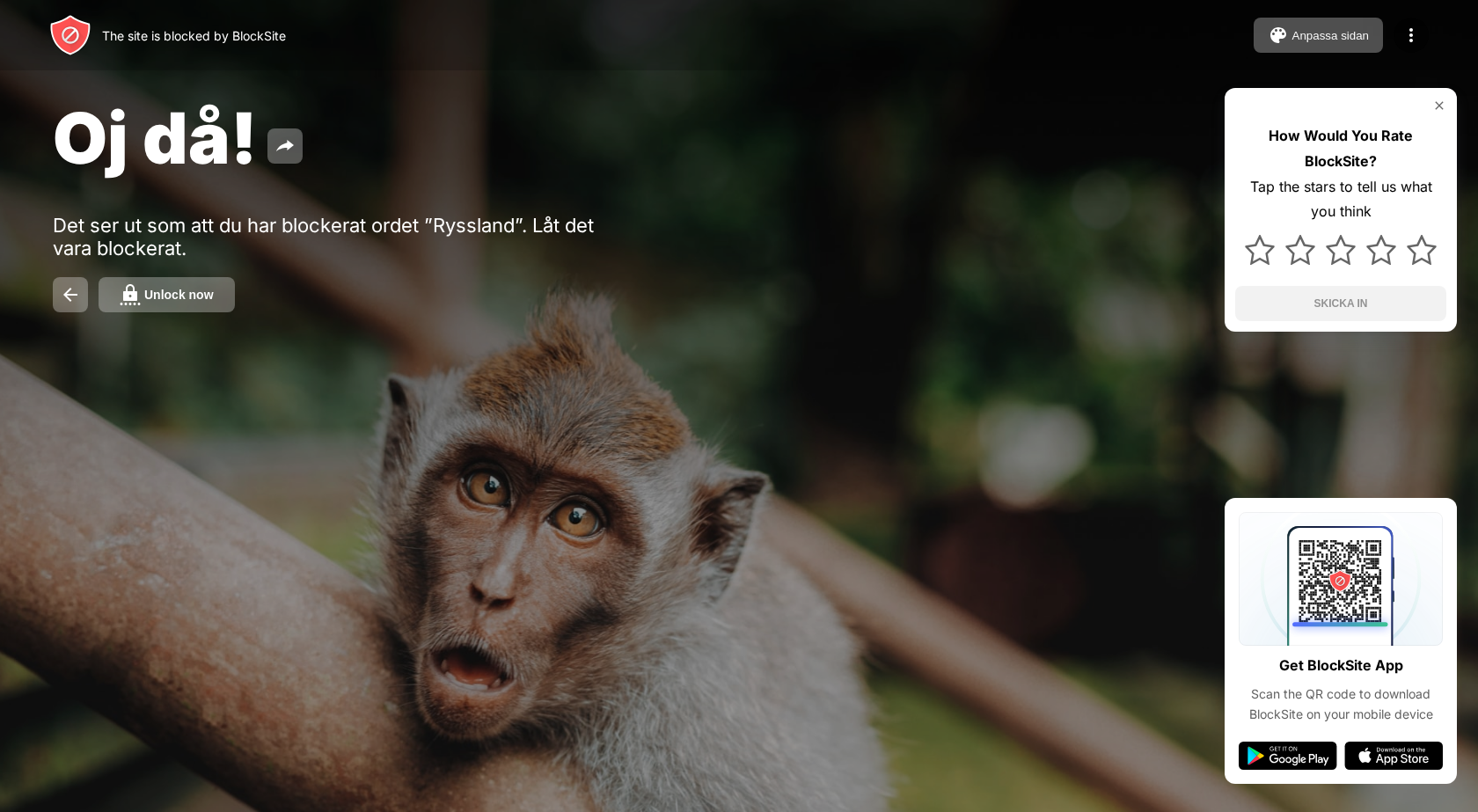
click at [145, 297] on div "Unlock now" at bounding box center [179, 294] width 69 height 14
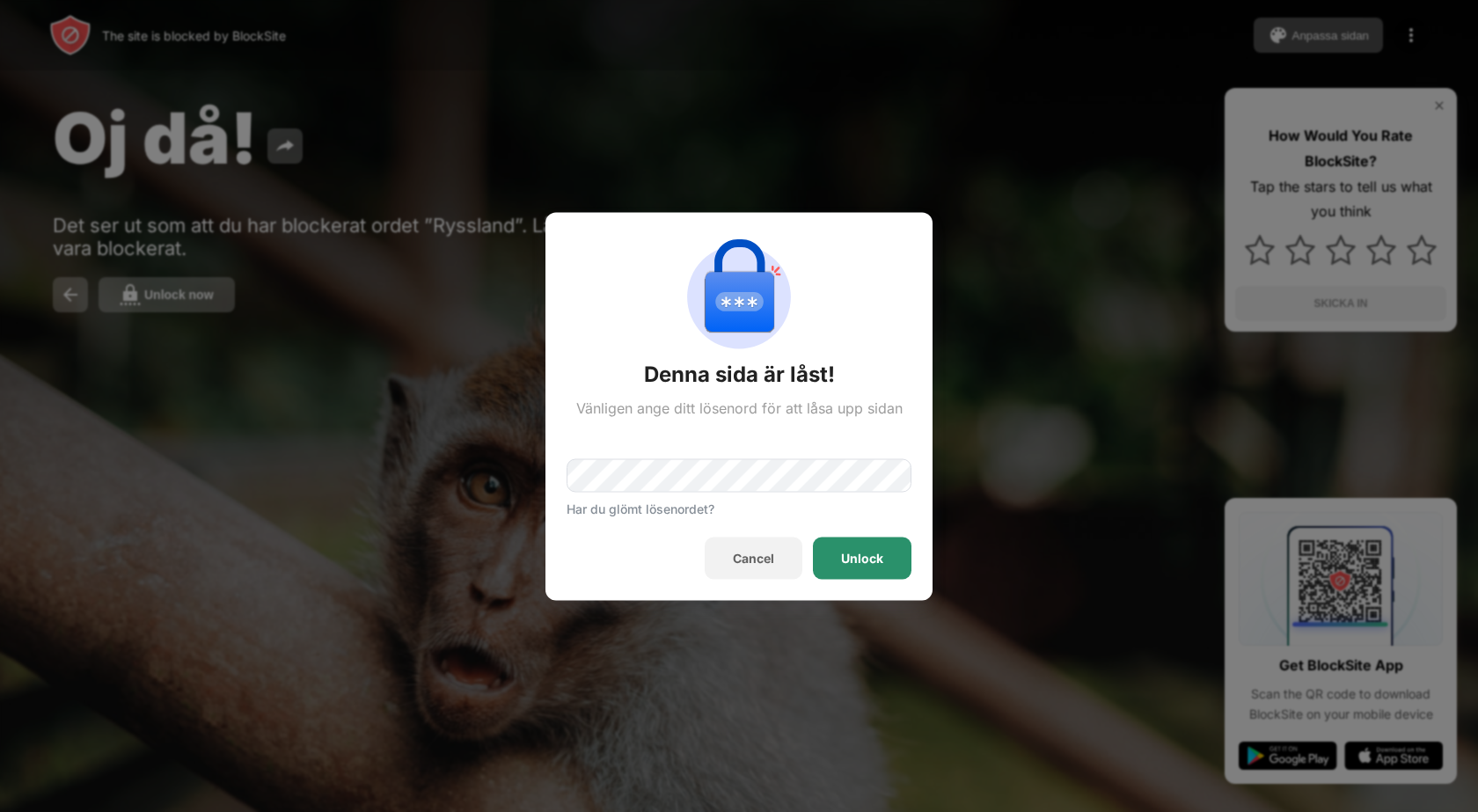
click at [890, 551] on div "Unlock" at bounding box center [862, 557] width 99 height 42
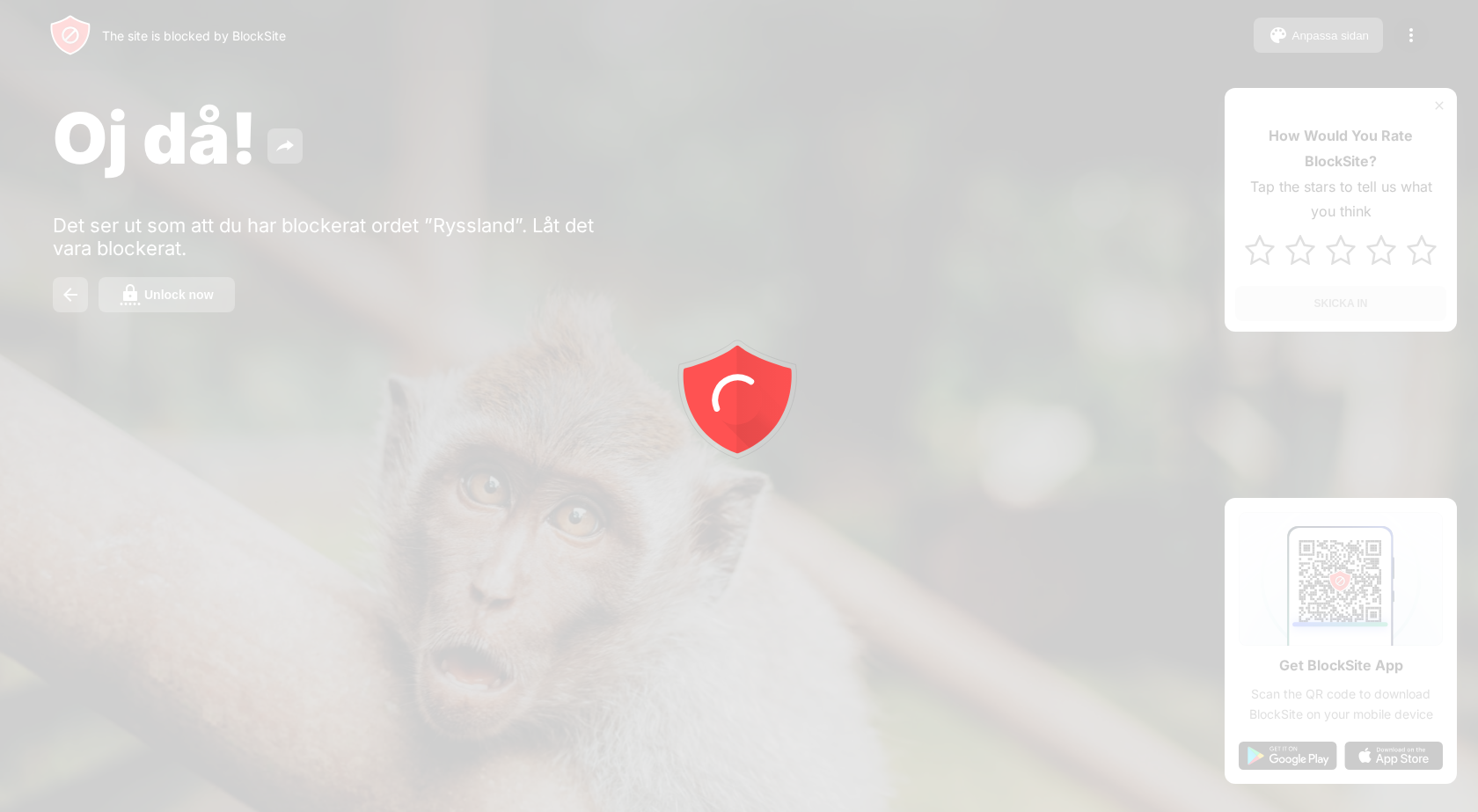
click at [167, 301] on div at bounding box center [739, 406] width 1478 height 812
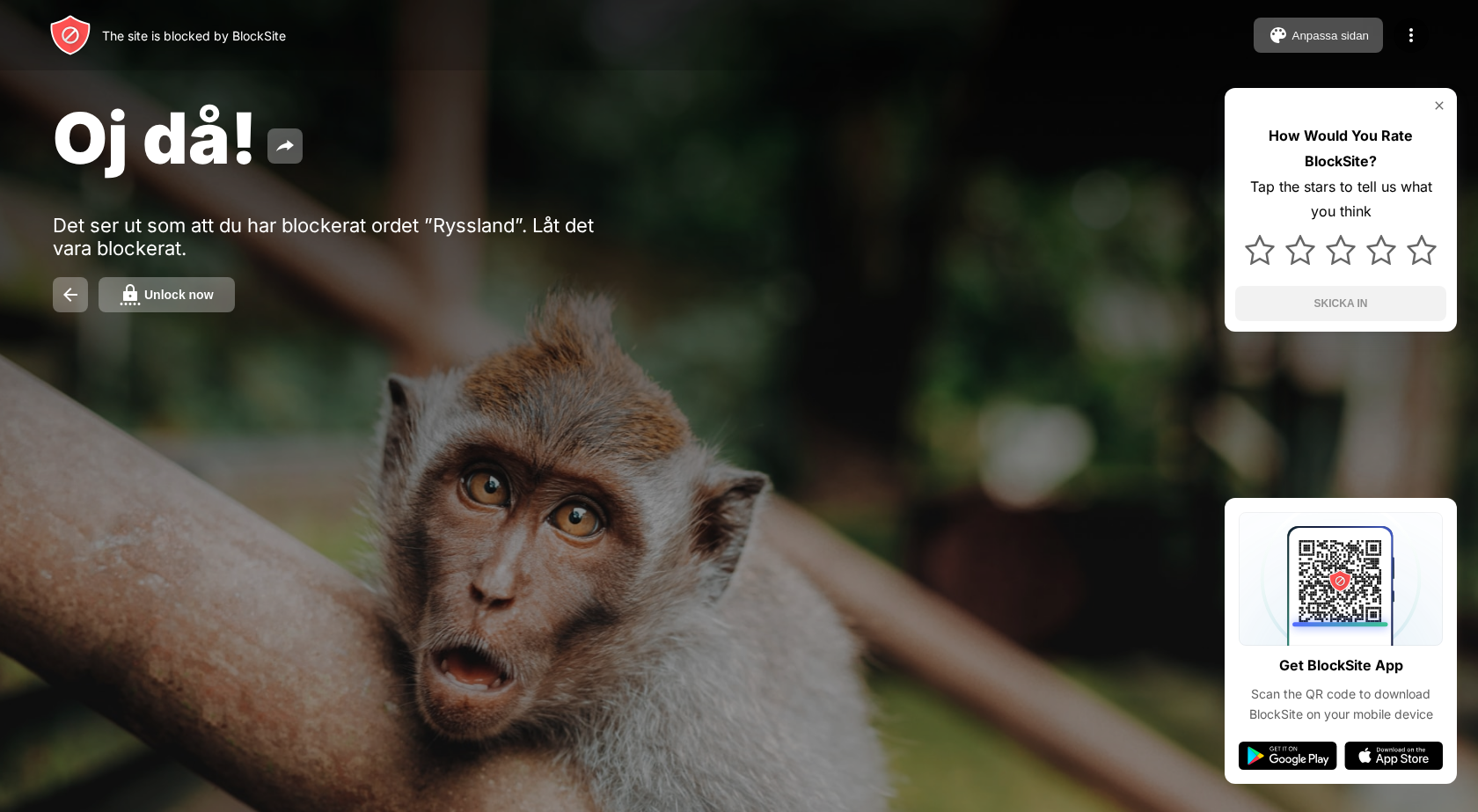
click at [167, 301] on div "Unlock now" at bounding box center [179, 294] width 69 height 14
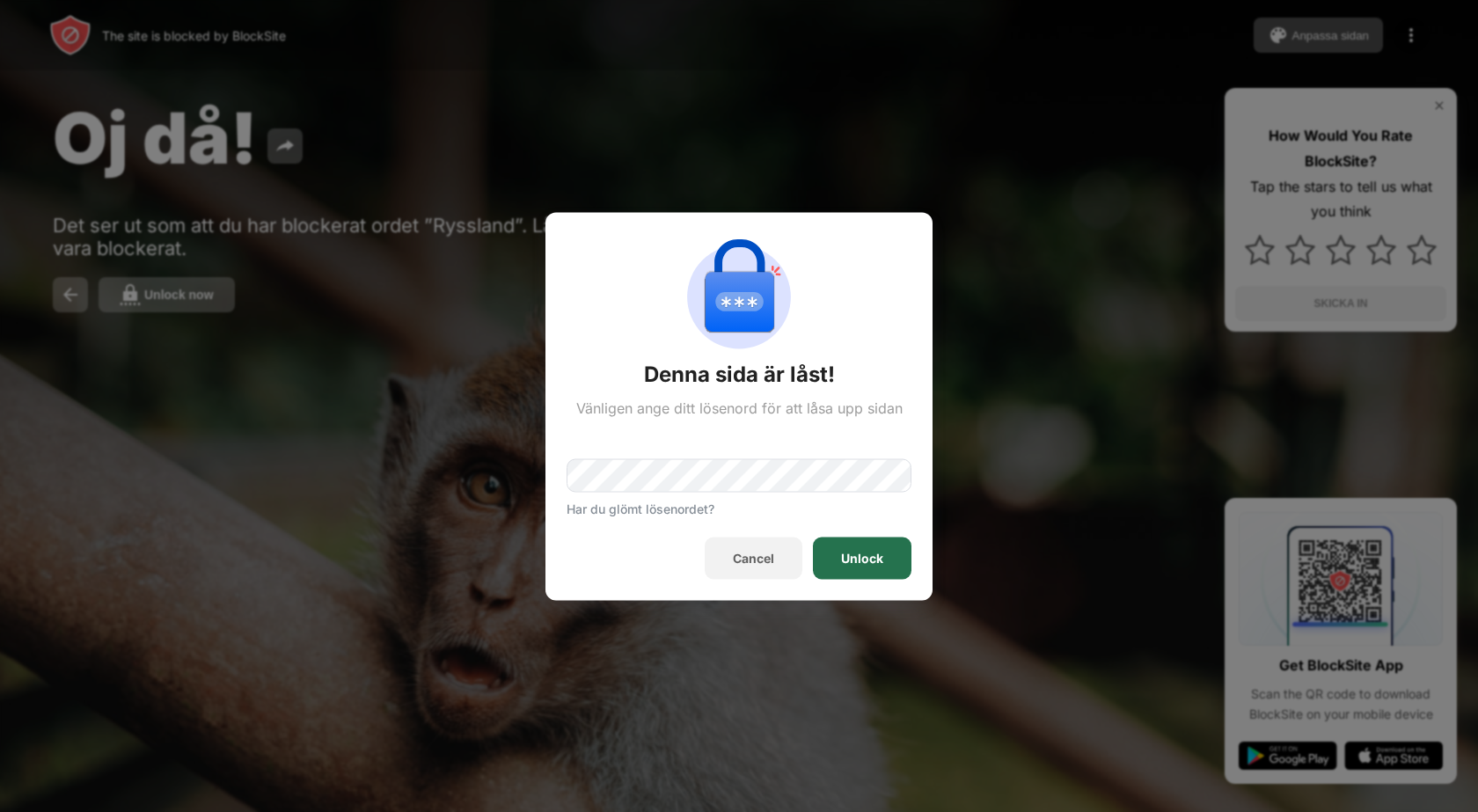
click at [830, 549] on div "Unlock" at bounding box center [862, 557] width 99 height 42
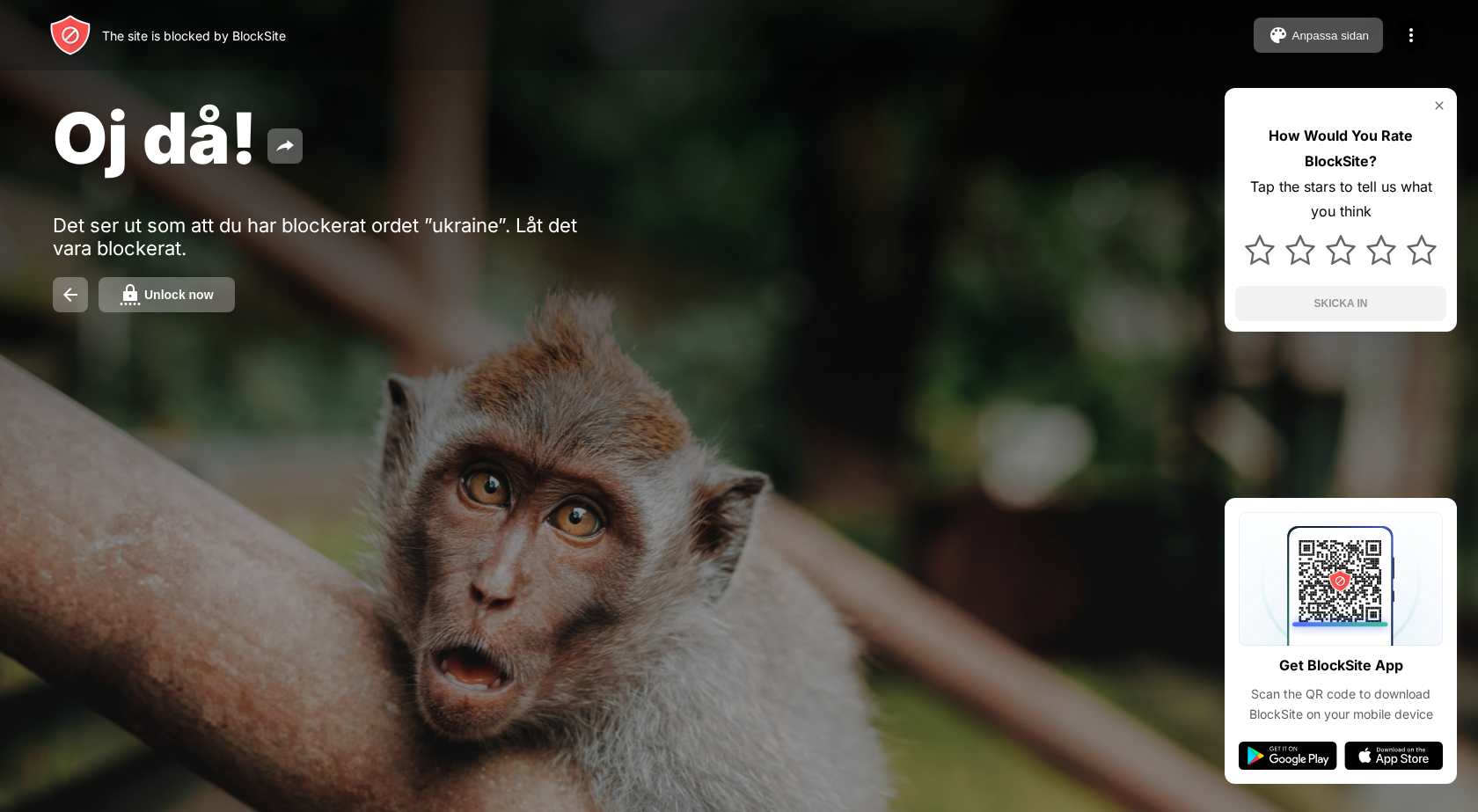
click at [210, 287] on div "Unlock now" at bounding box center [179, 294] width 69 height 14
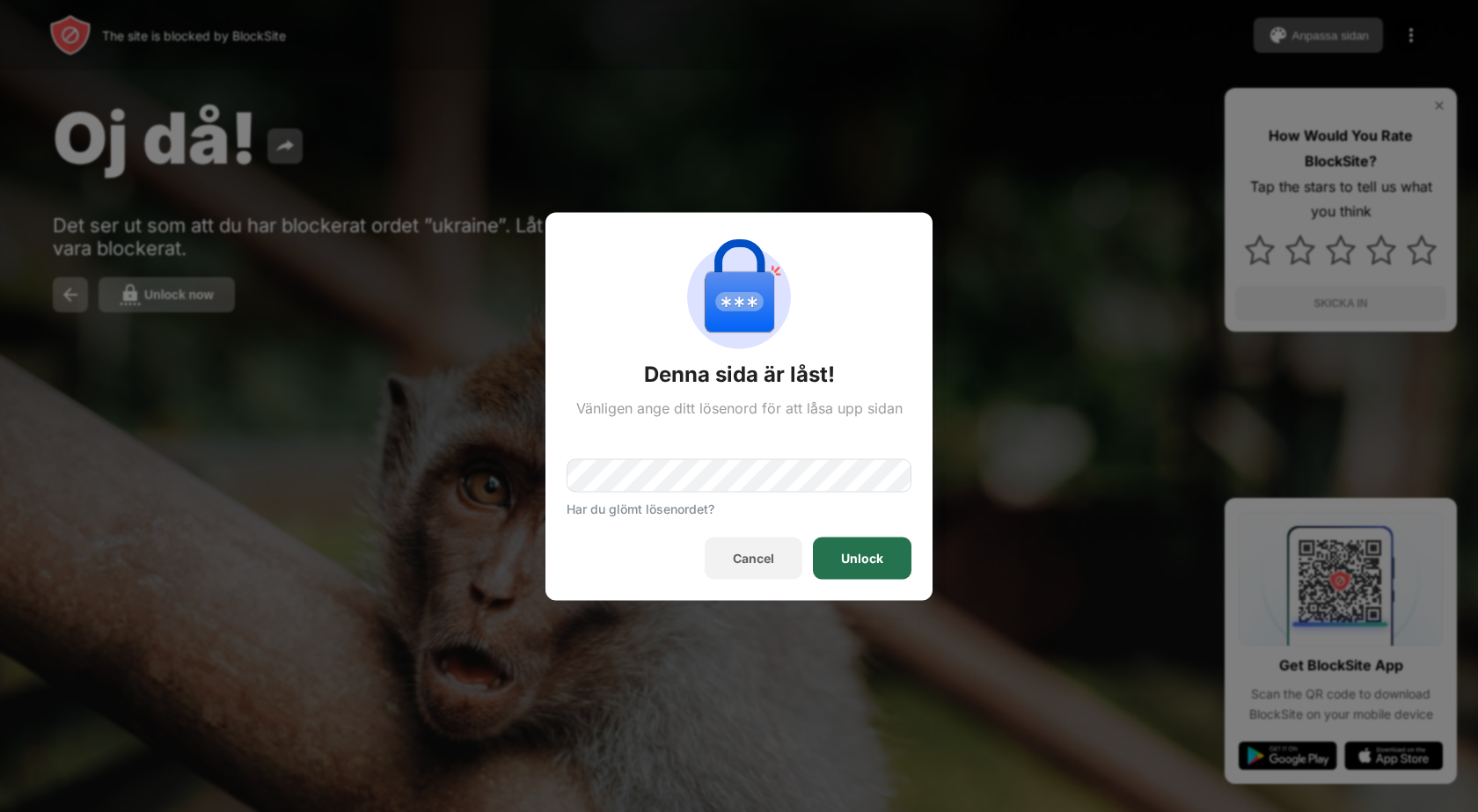
click at [831, 551] on div "Unlock" at bounding box center [862, 557] width 99 height 42
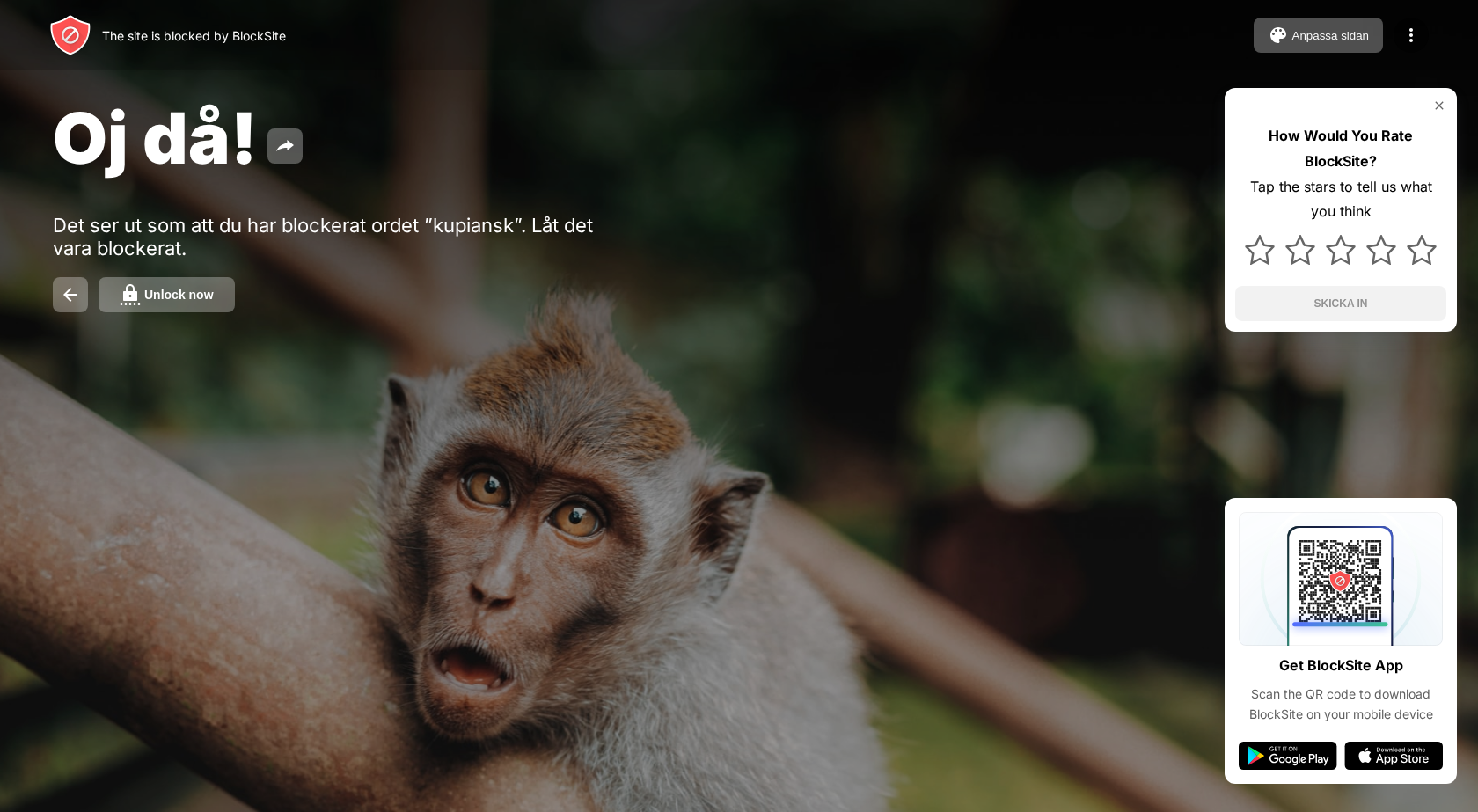
click at [156, 283] on button "Unlock now" at bounding box center [167, 295] width 137 height 35
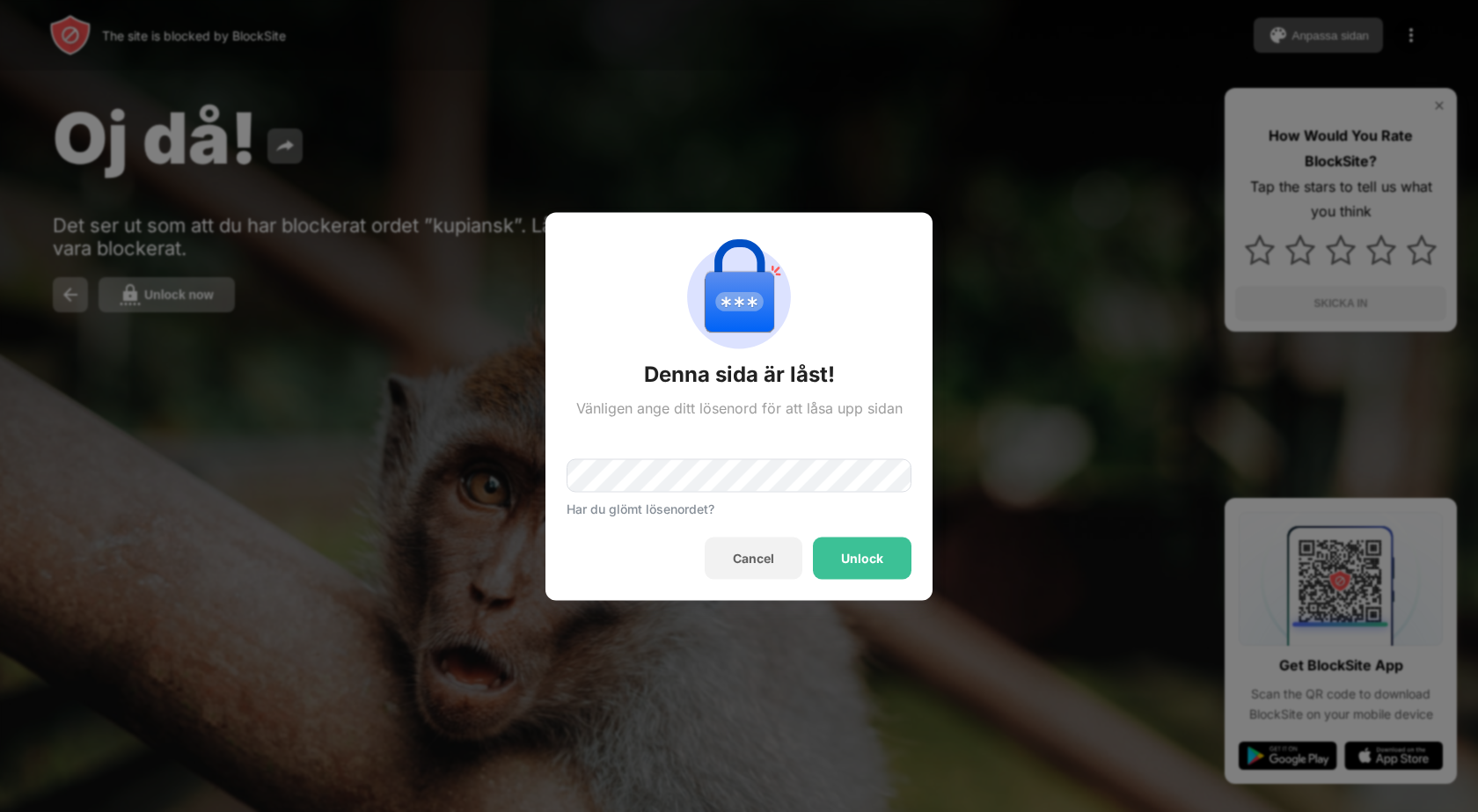
click at [849, 566] on div "Unlock" at bounding box center [862, 557] width 99 height 42
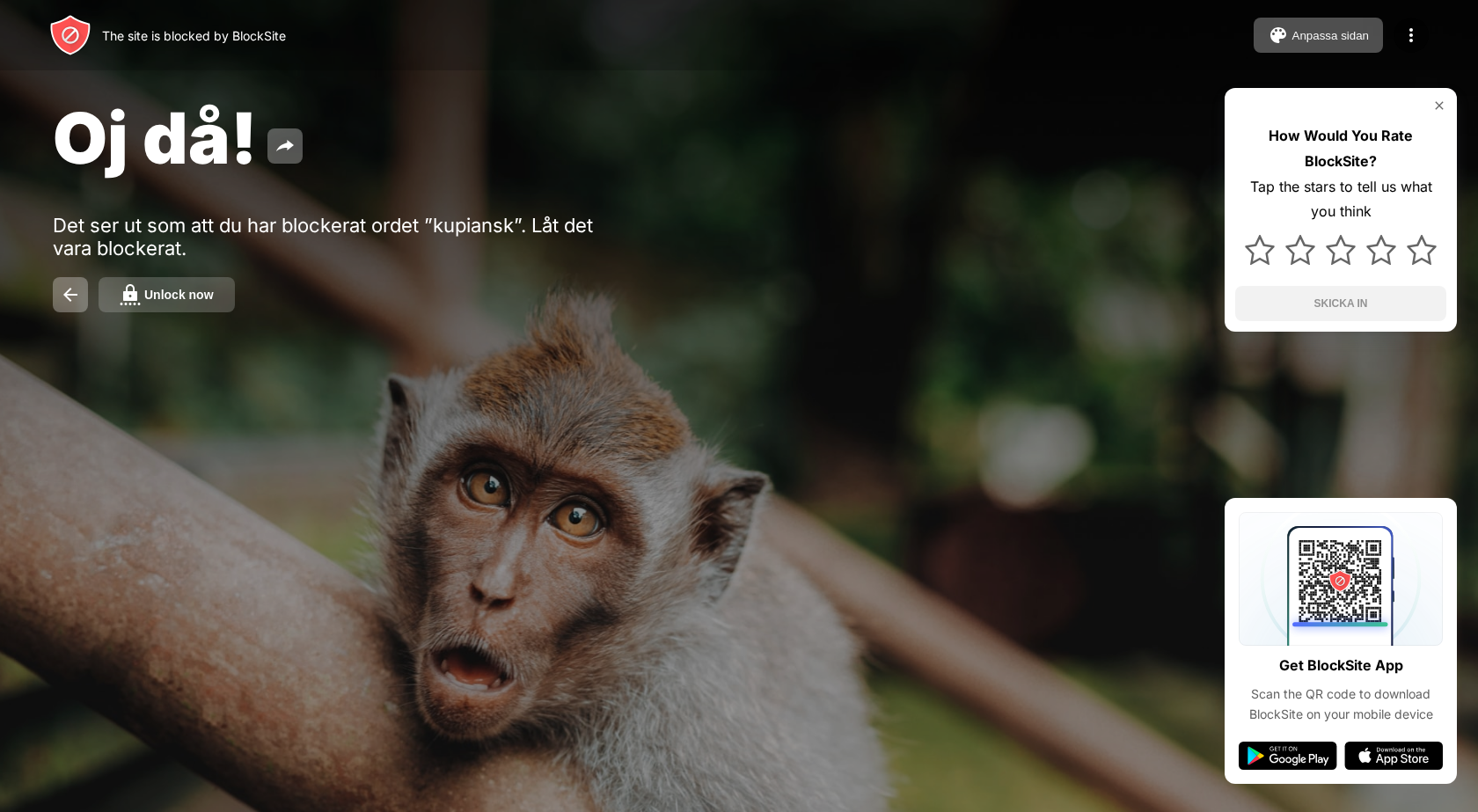
click at [174, 286] on button "Unlock now" at bounding box center [167, 295] width 137 height 35
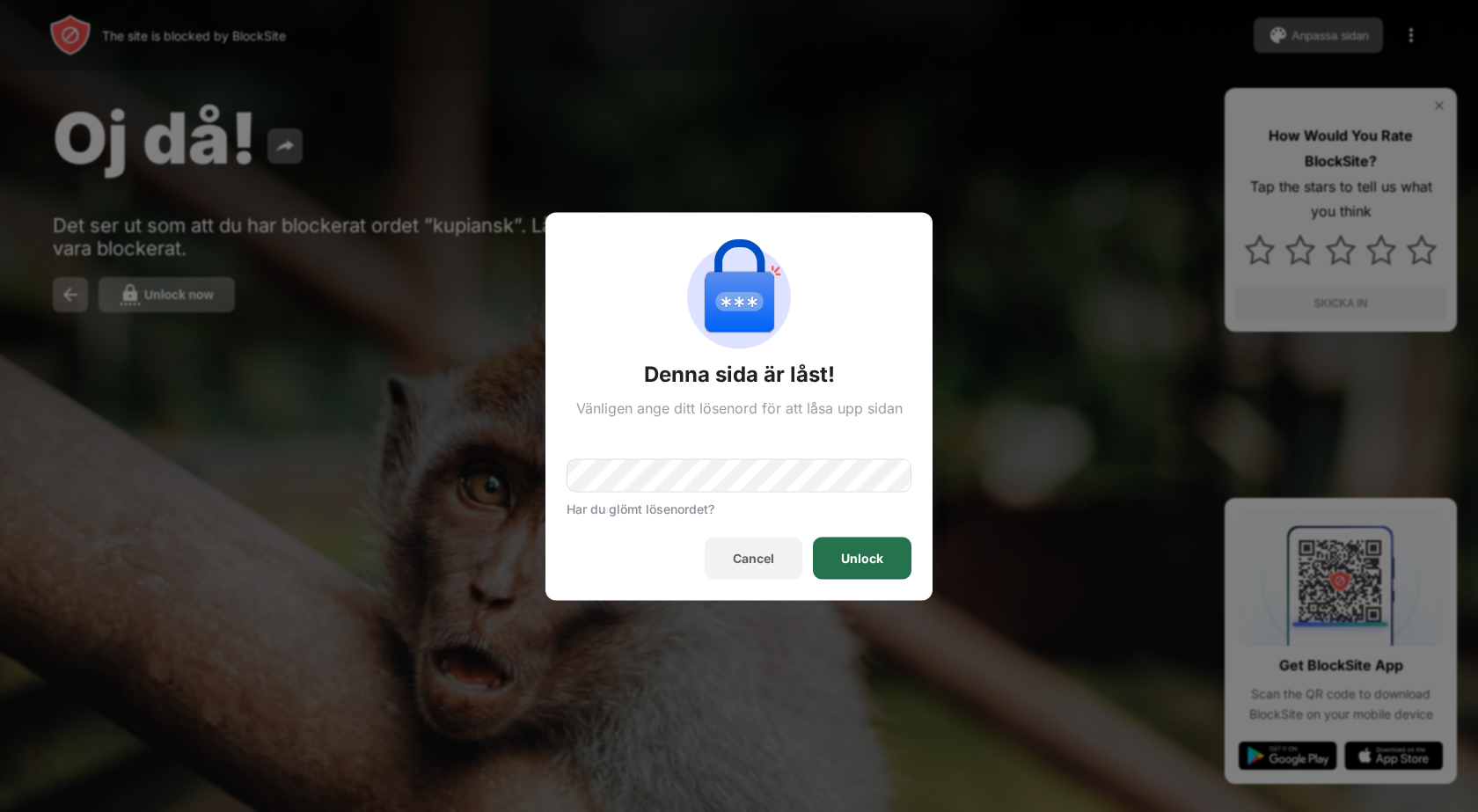
click at [895, 551] on div "Unlock" at bounding box center [862, 557] width 99 height 42
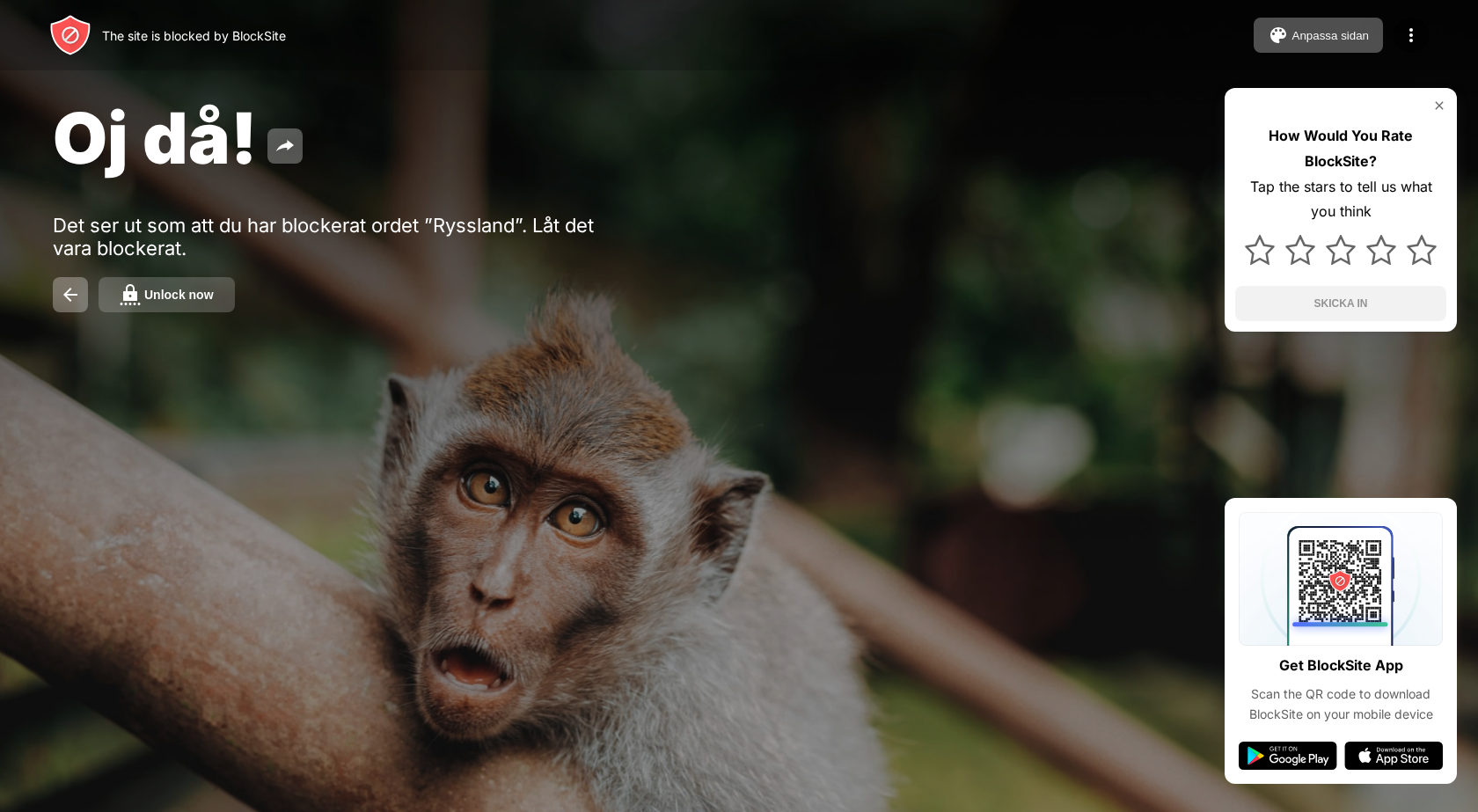
click at [170, 295] on div "Unlock now" at bounding box center [179, 294] width 69 height 14
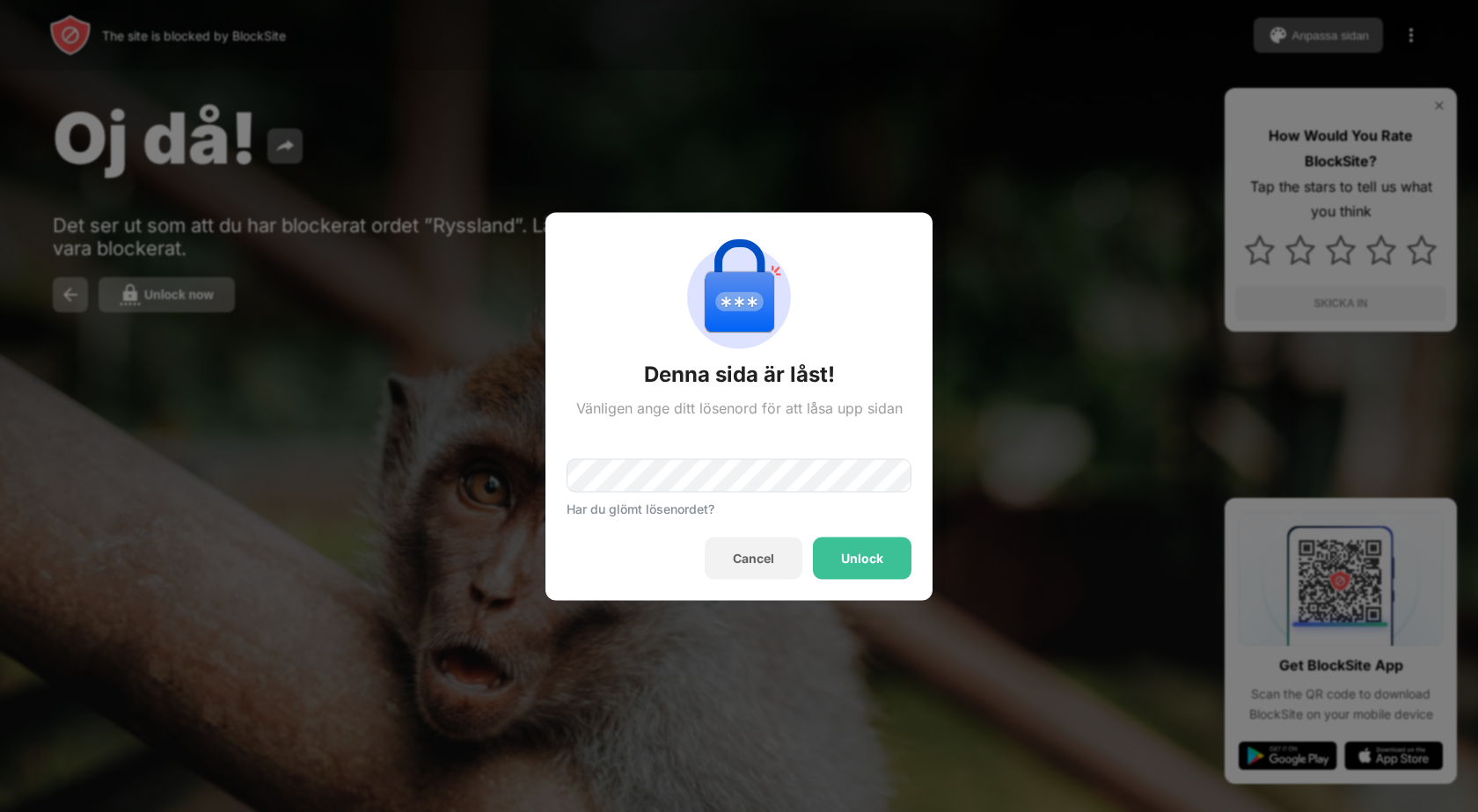
click at [860, 552] on div "Unlock" at bounding box center [862, 558] width 42 height 14
